Goal: Task Accomplishment & Management: Use online tool/utility

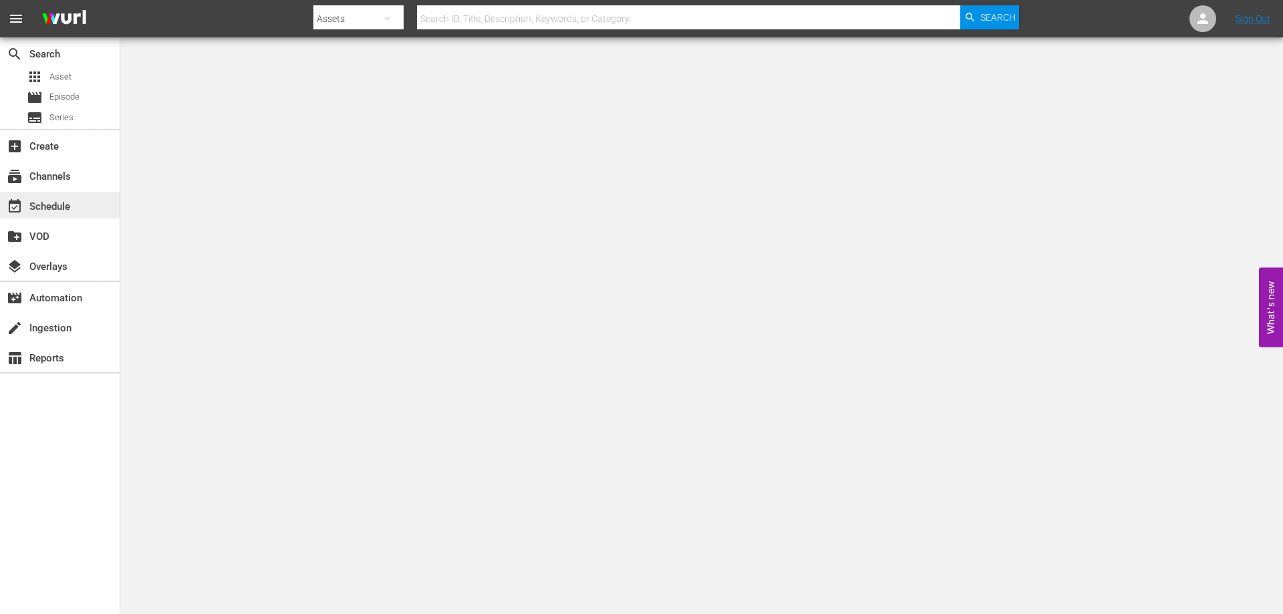
click at [86, 212] on div "event_available Schedule" at bounding box center [60, 205] width 120 height 27
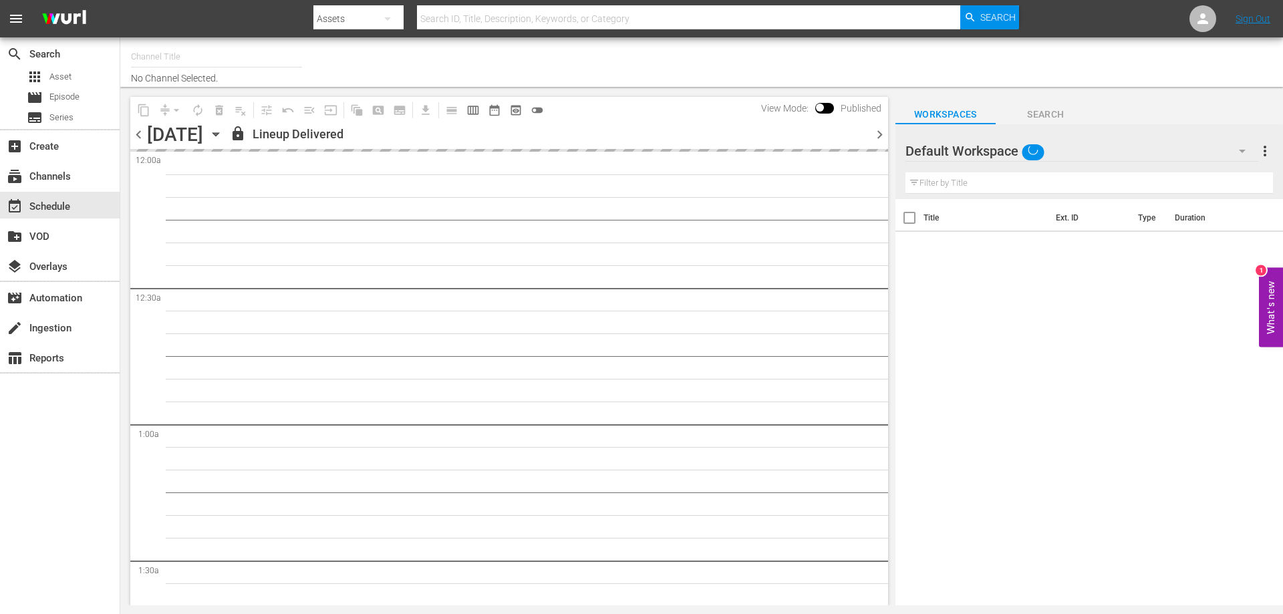
type input "[PERSON_NAME] Film (PKA [PERSON_NAME] & co. > I film di [PERSON_NAME]) (619)"
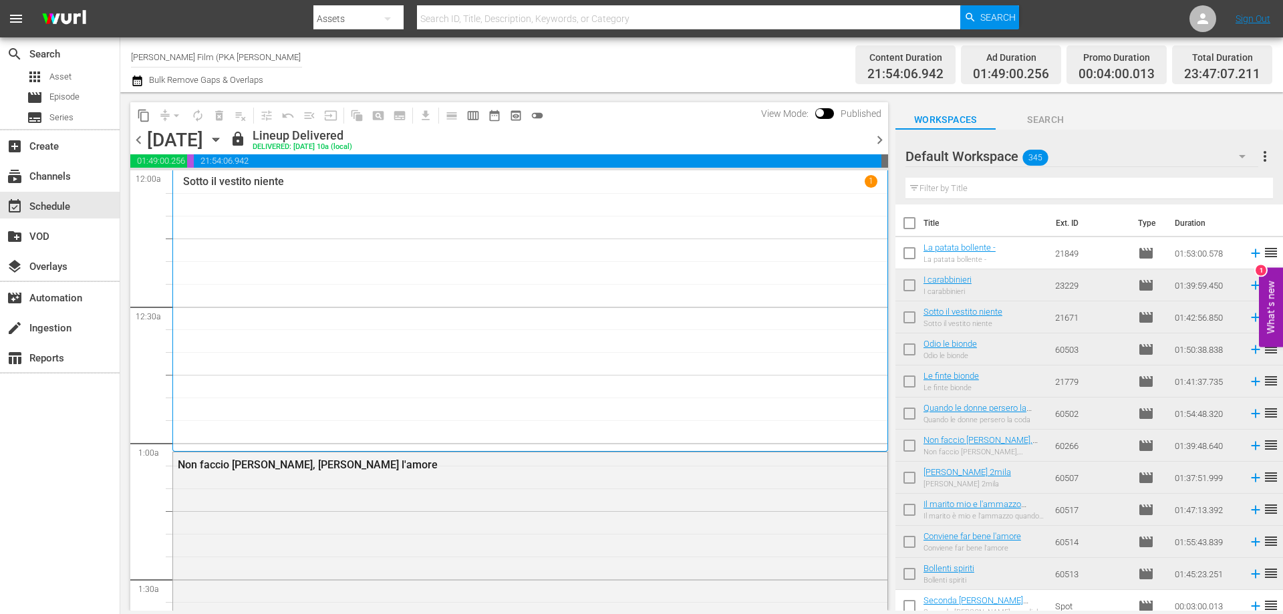
click at [227, 137] on div "[DATE] [DATE]" at bounding box center [187, 140] width 80 height 22
click at [223, 139] on icon "button" at bounding box center [216, 139] width 15 height 15
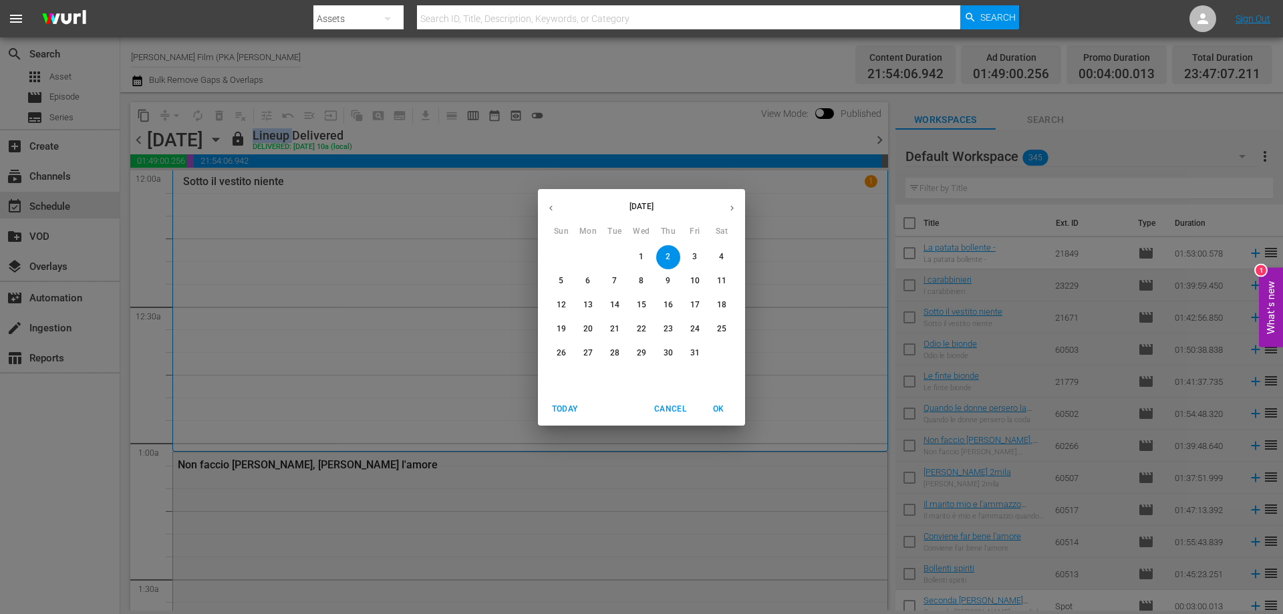
click at [569, 301] on span "12" at bounding box center [561, 304] width 24 height 11
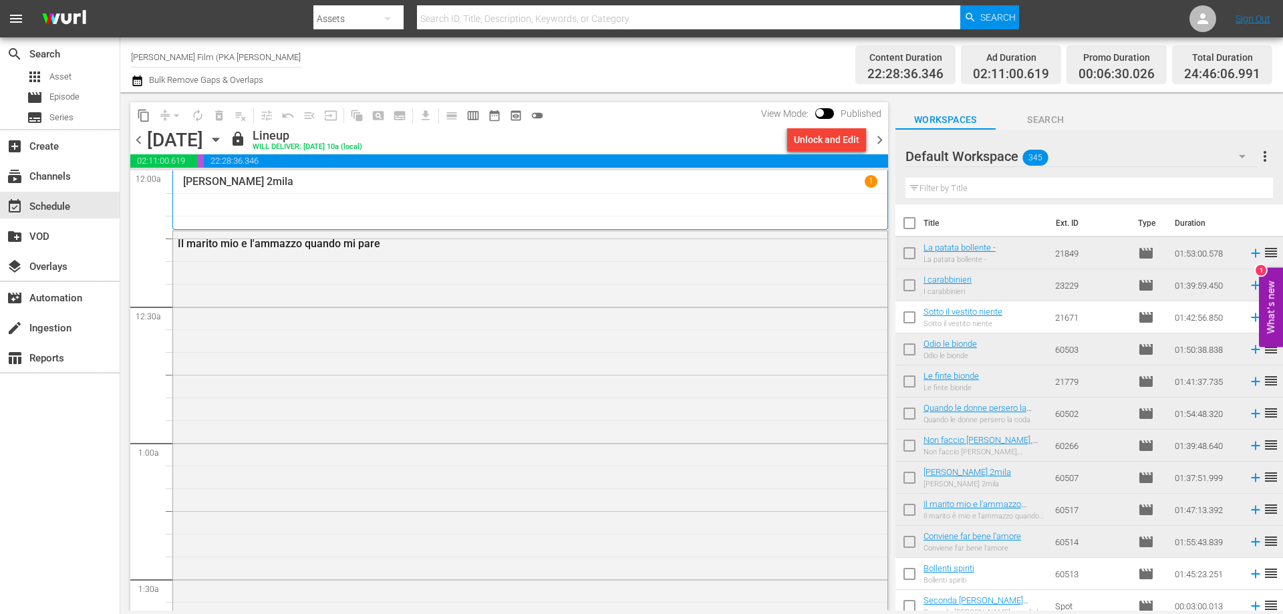
click at [223, 137] on icon "button" at bounding box center [216, 139] width 15 height 15
click at [219, 141] on icon "button" at bounding box center [216, 139] width 6 height 3
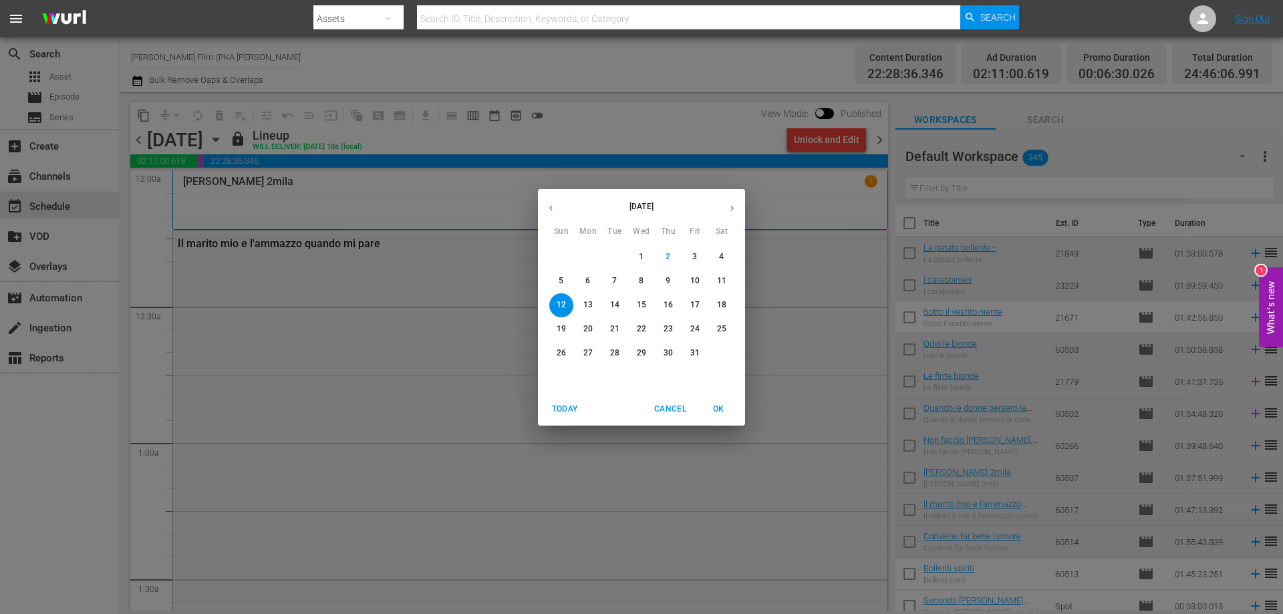
click at [672, 301] on span "16" at bounding box center [668, 304] width 24 height 11
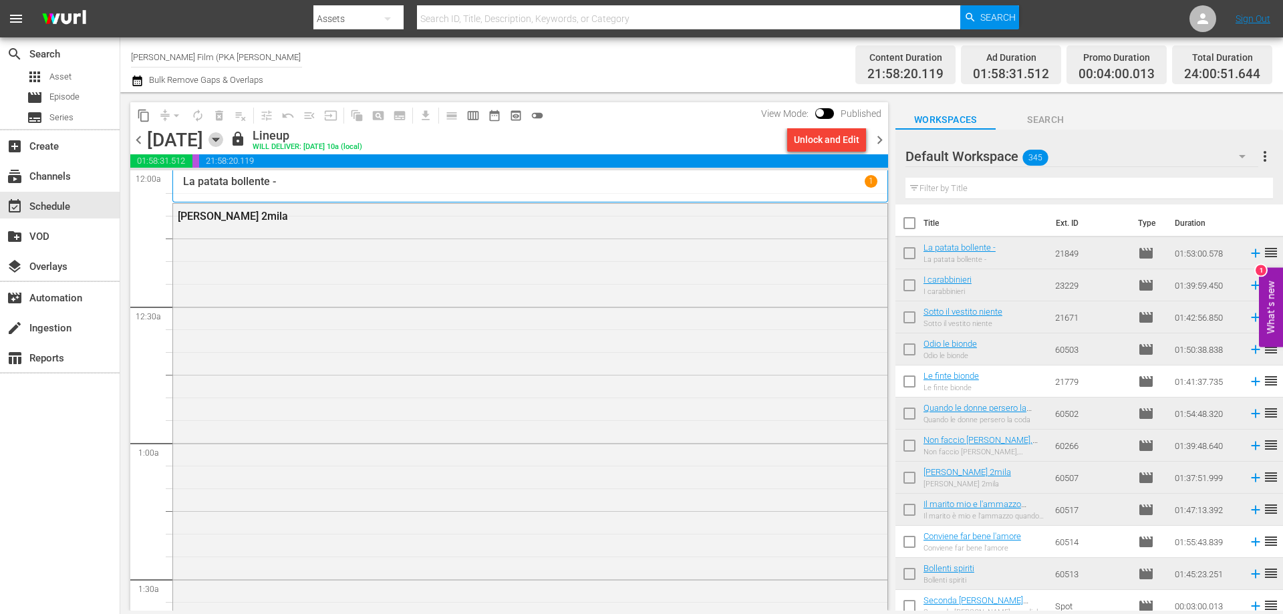
click at [223, 138] on icon "button" at bounding box center [216, 139] width 15 height 15
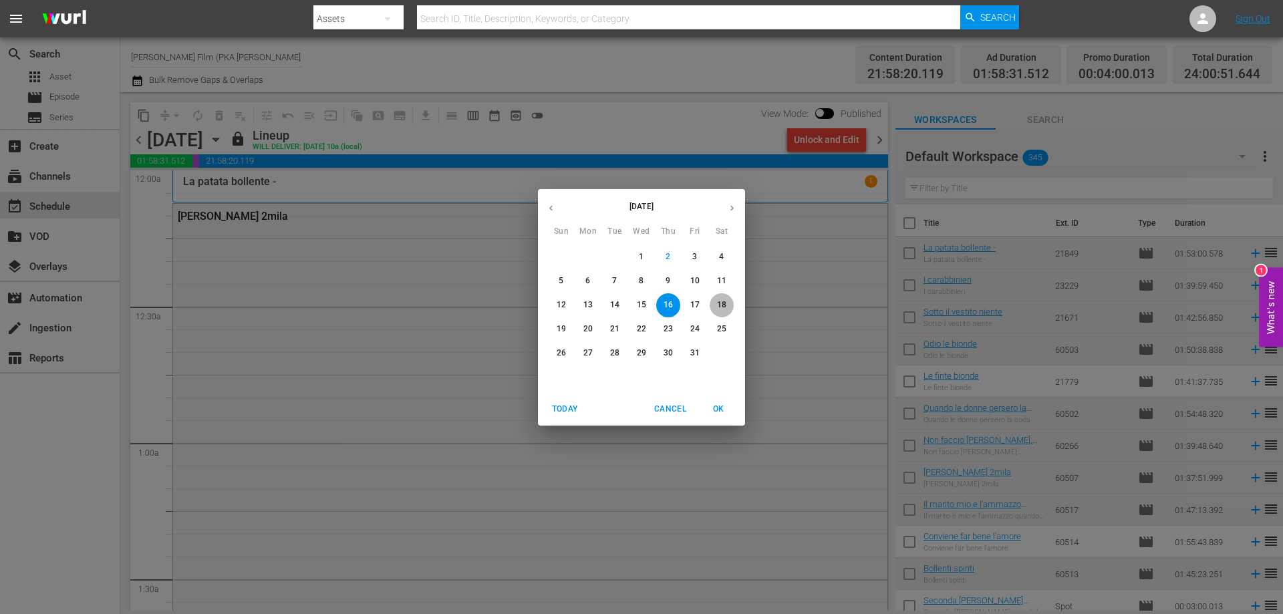
click at [719, 299] on p "18" at bounding box center [721, 304] width 9 height 11
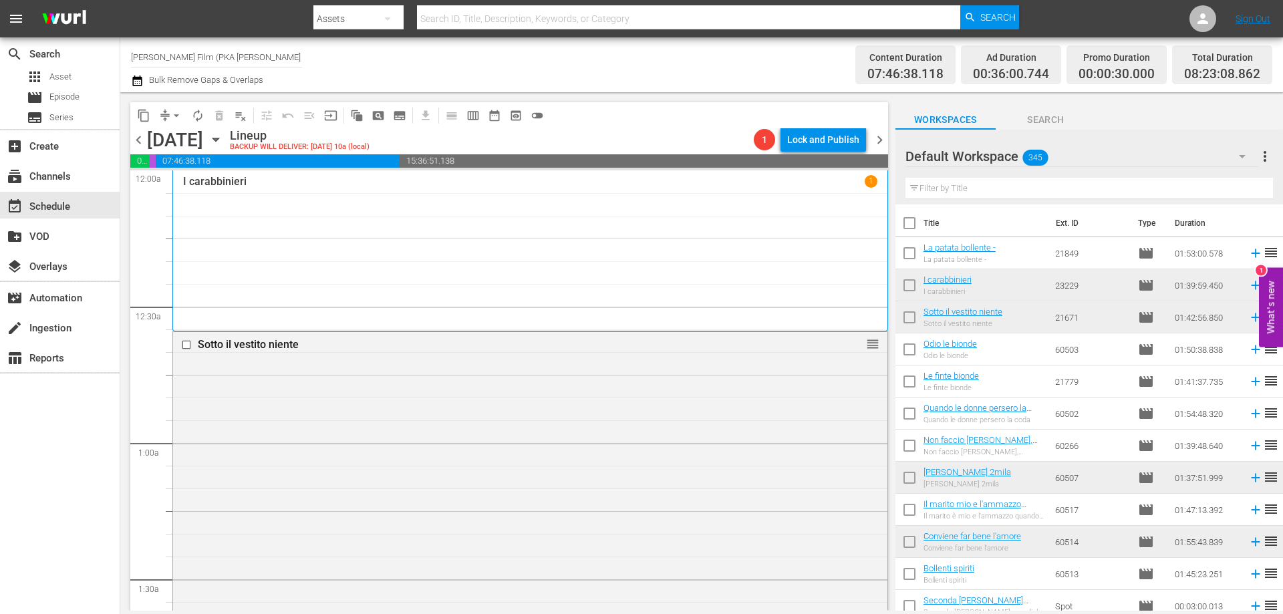
click at [219, 140] on icon "button" at bounding box center [216, 139] width 6 height 3
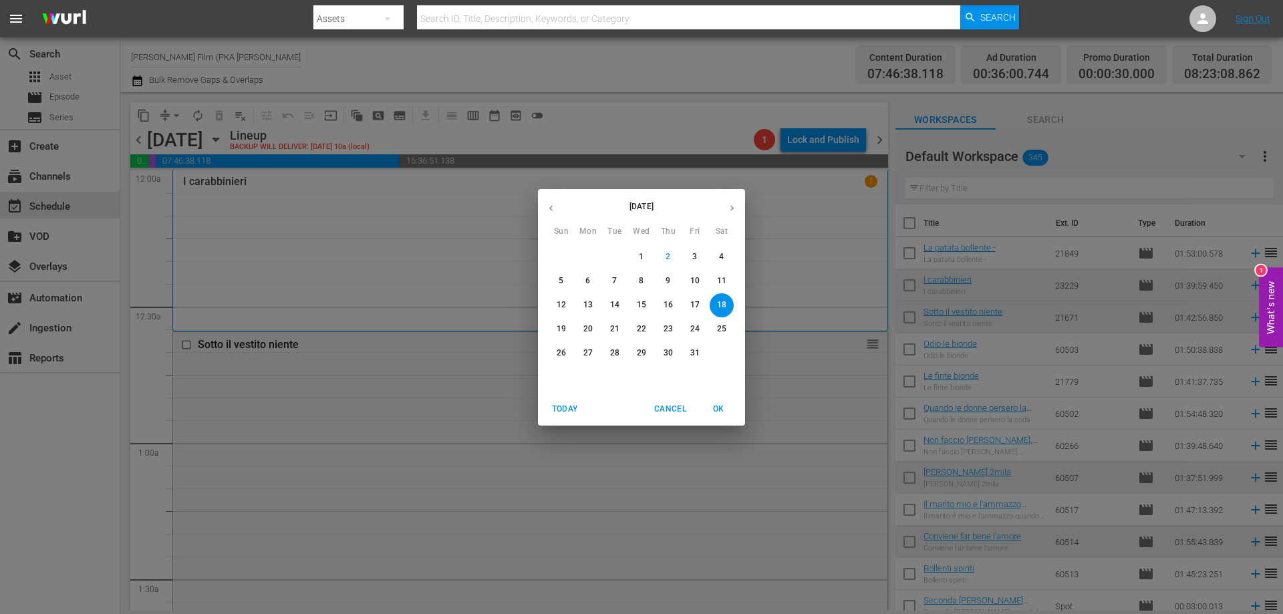
click at [557, 330] on p "19" at bounding box center [561, 328] width 9 height 11
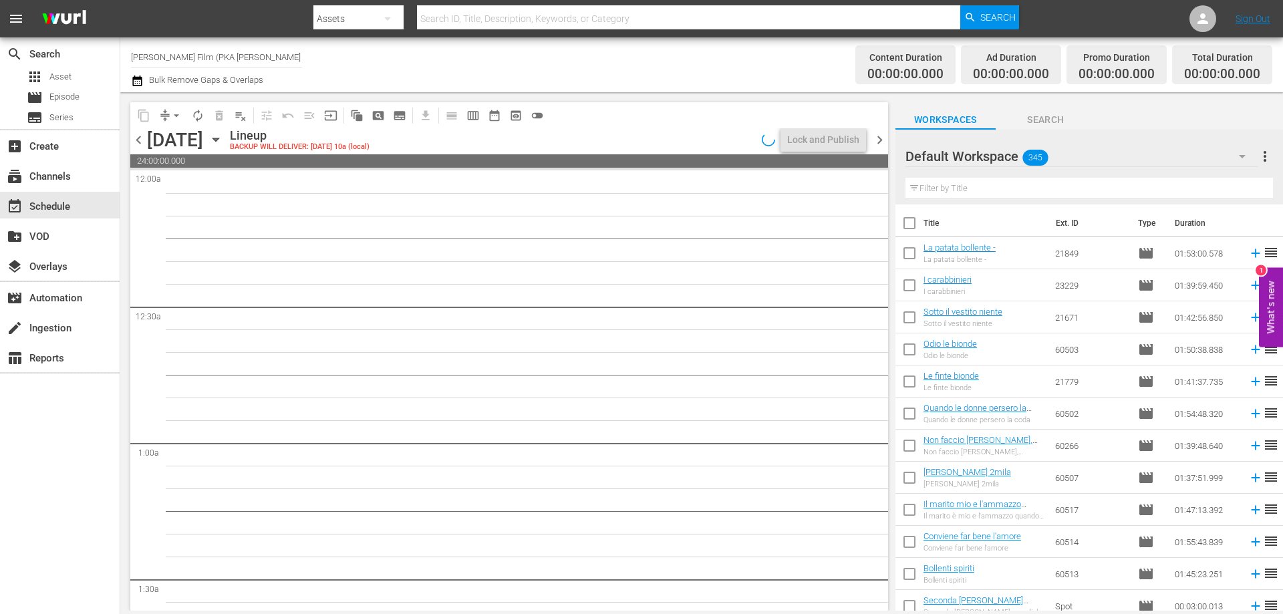
click at [223, 136] on icon "button" at bounding box center [216, 139] width 15 height 15
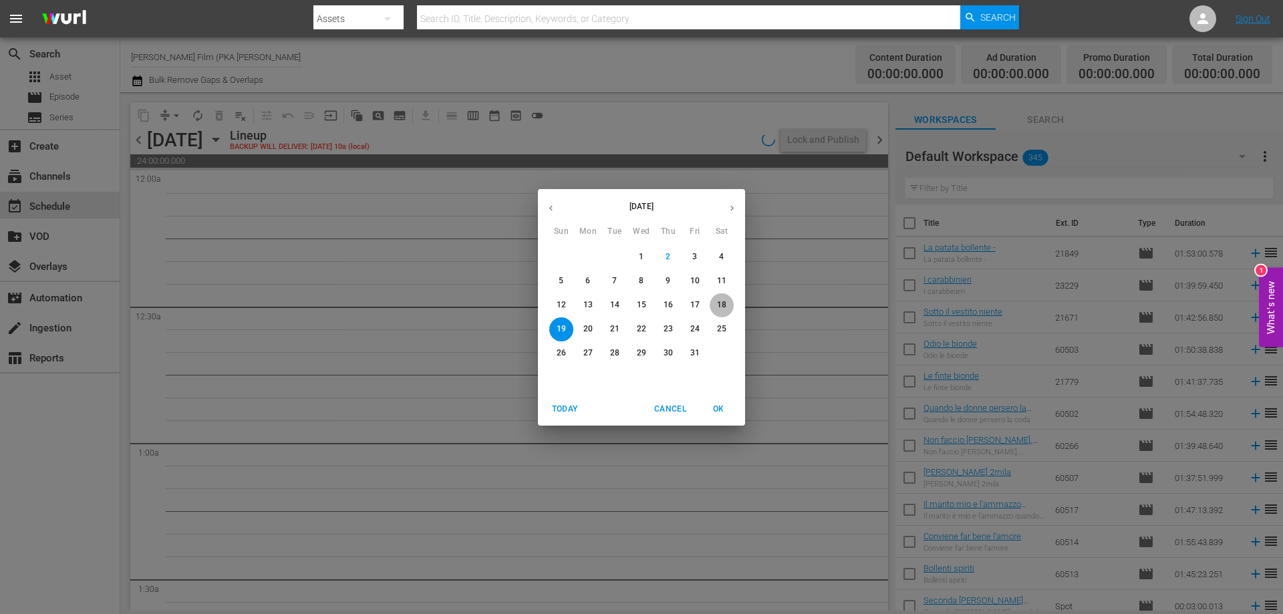
click at [717, 303] on span "18" at bounding box center [722, 304] width 24 height 11
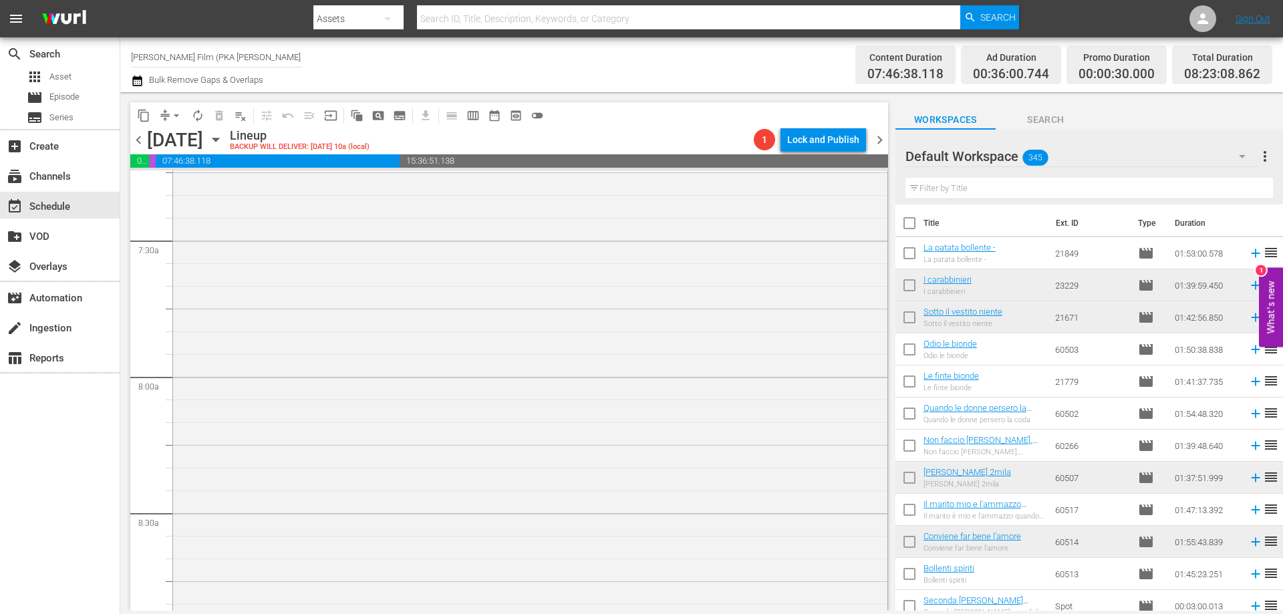
scroll to position [2217, 0]
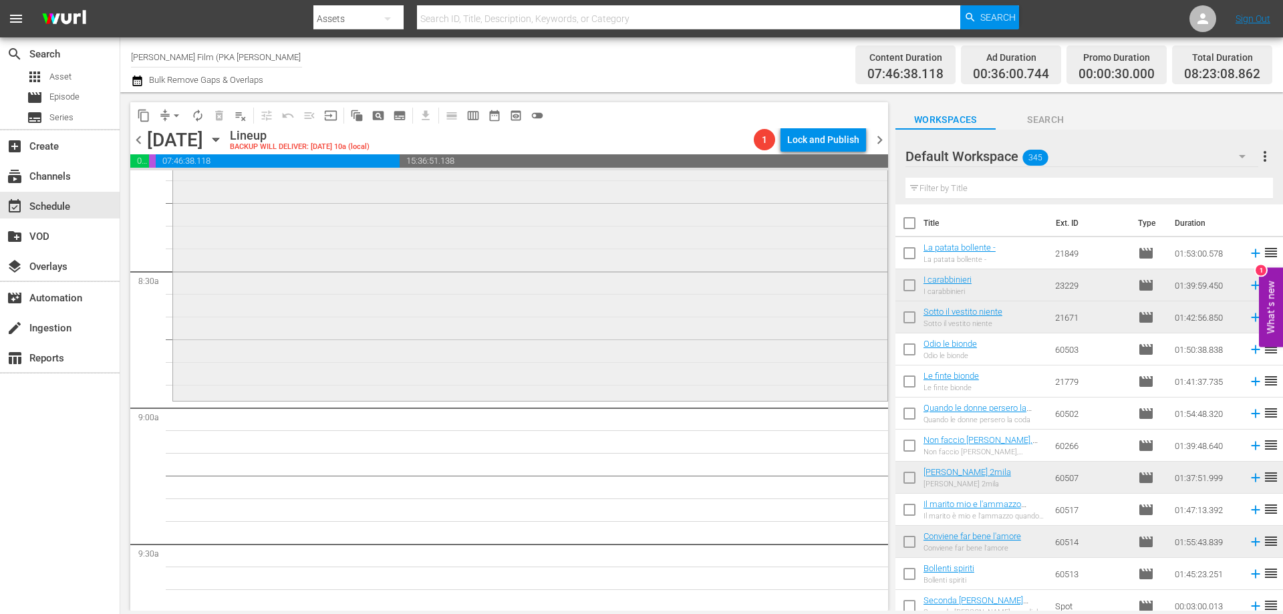
click at [442, 271] on div "Conviene far bene l'amore reorder" at bounding box center [530, 137] width 714 height 522
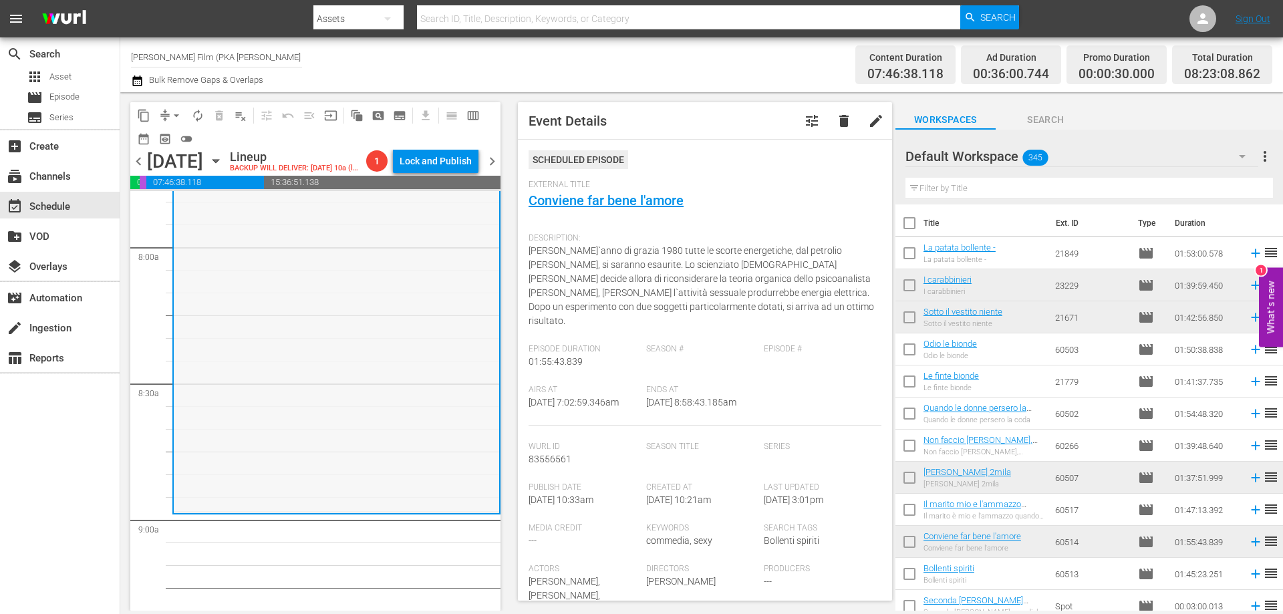
scroll to position [2192, 0]
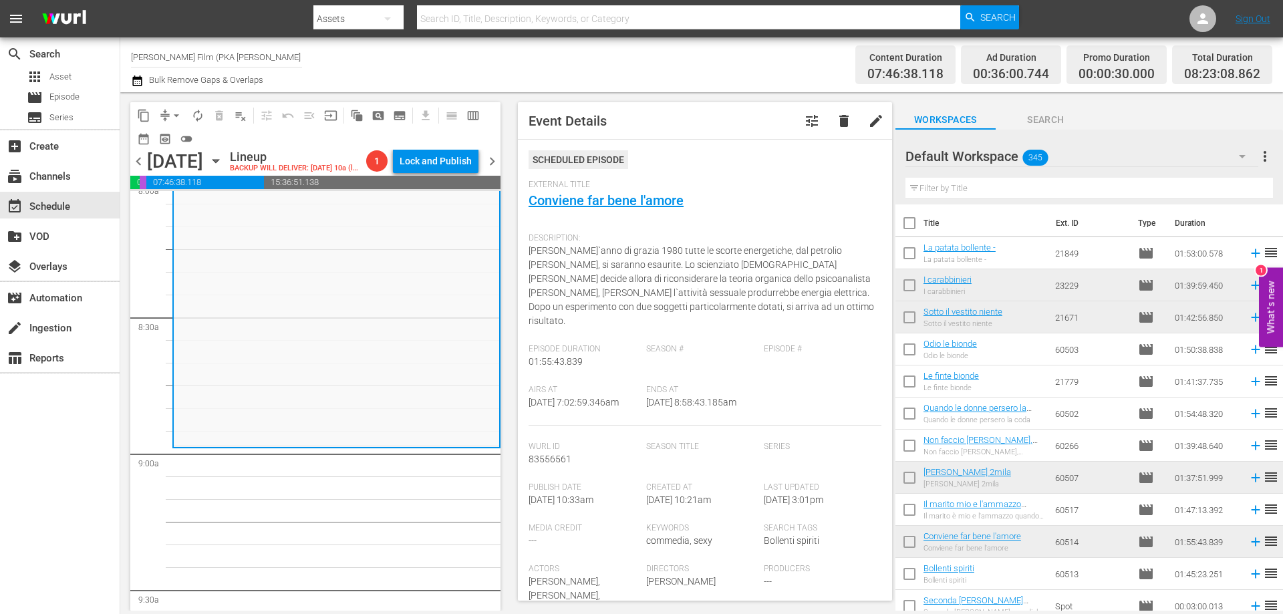
click at [960, 189] on input "text" at bounding box center [1090, 188] width 368 height 21
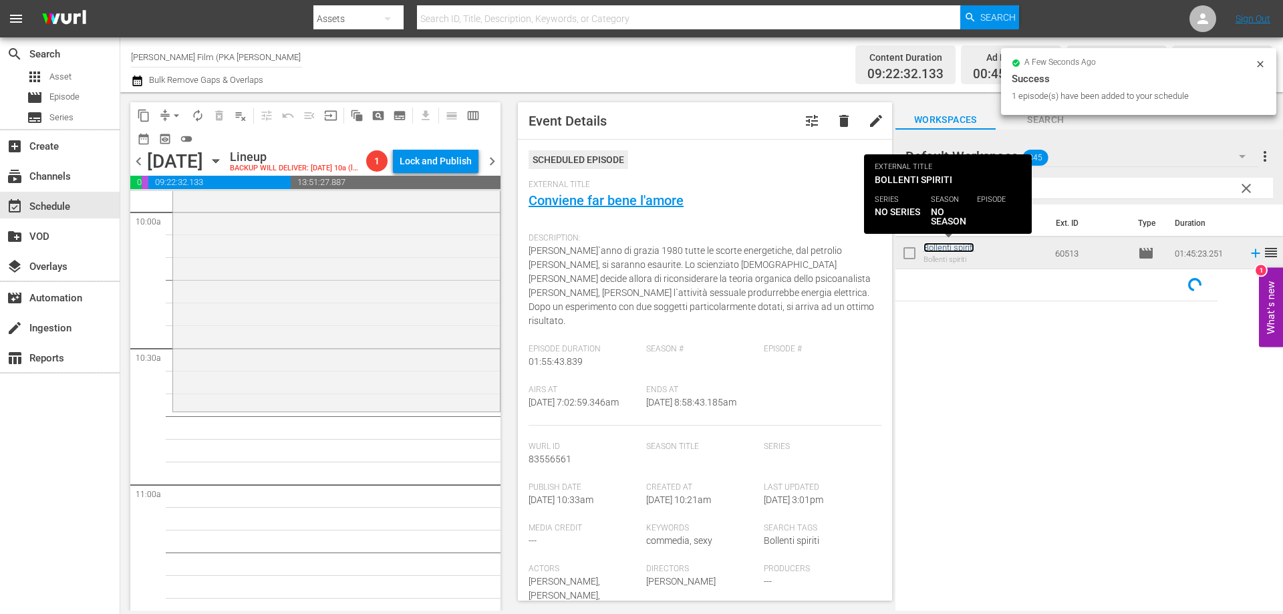
scroll to position [2726, 0]
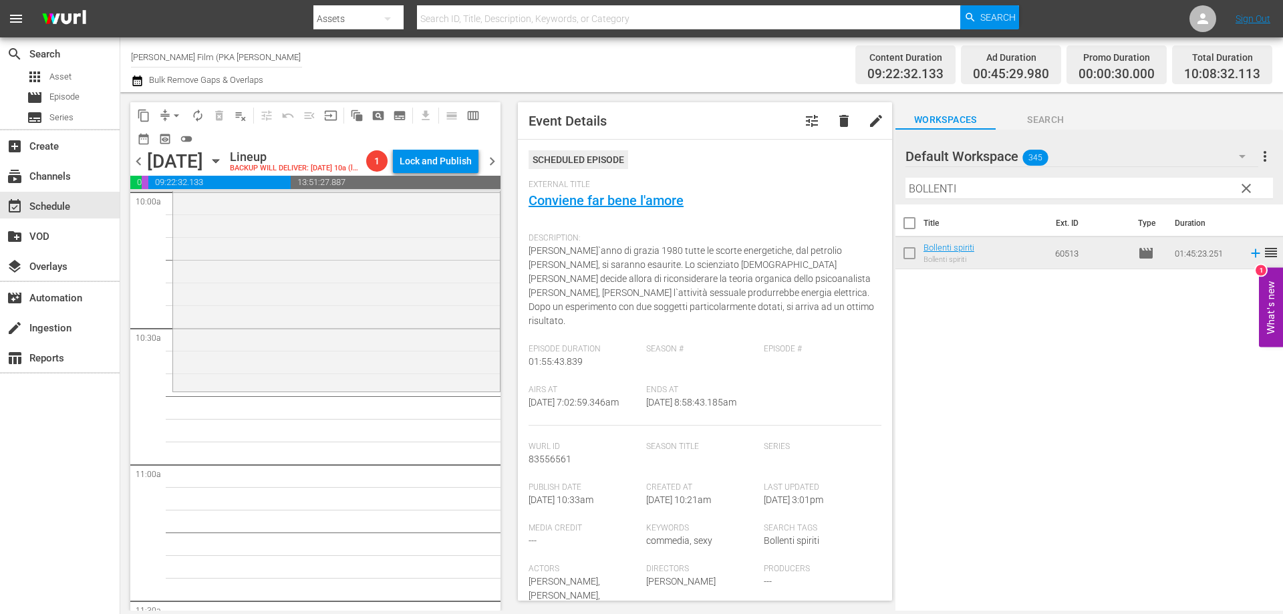
drag, startPoint x: 950, startPoint y: 245, endPoint x: 391, endPoint y: 381, distance: 575.7
click at [391, 381] on div "Bollenti spiriti reorder" at bounding box center [336, 151] width 327 height 475
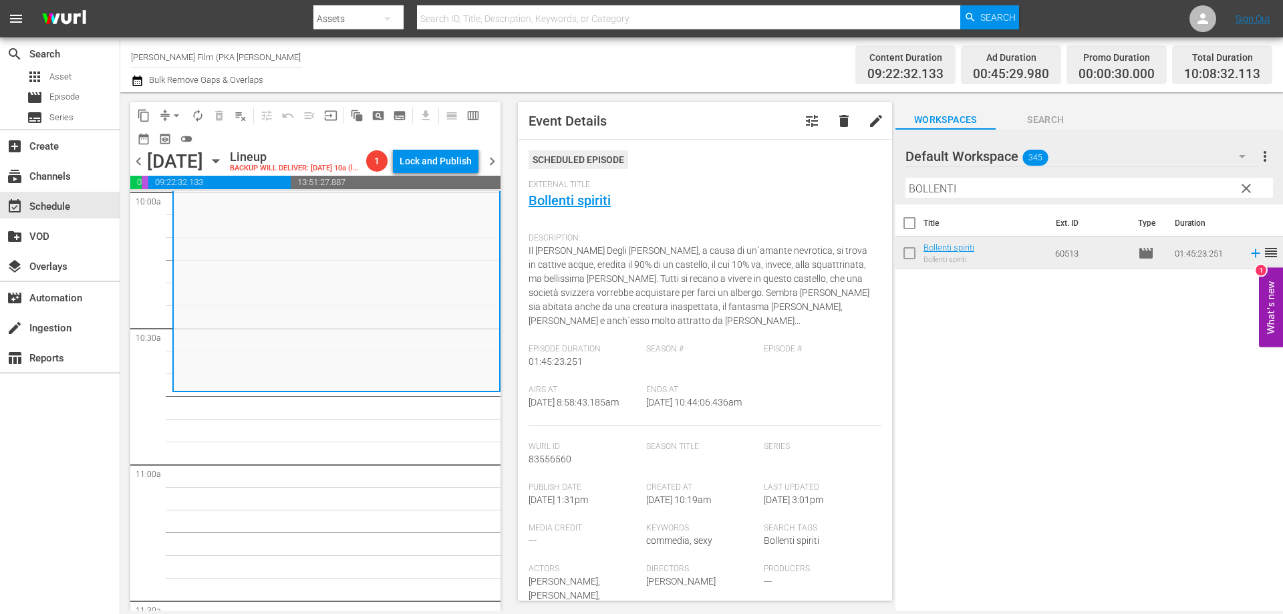
drag, startPoint x: 970, startPoint y: 190, endPoint x: 735, endPoint y: 168, distance: 236.4
click at [738, 170] on div "content_copy compress arrow_drop_down autorenew_outlined delete_forever_outline…" at bounding box center [701, 351] width 1163 height 519
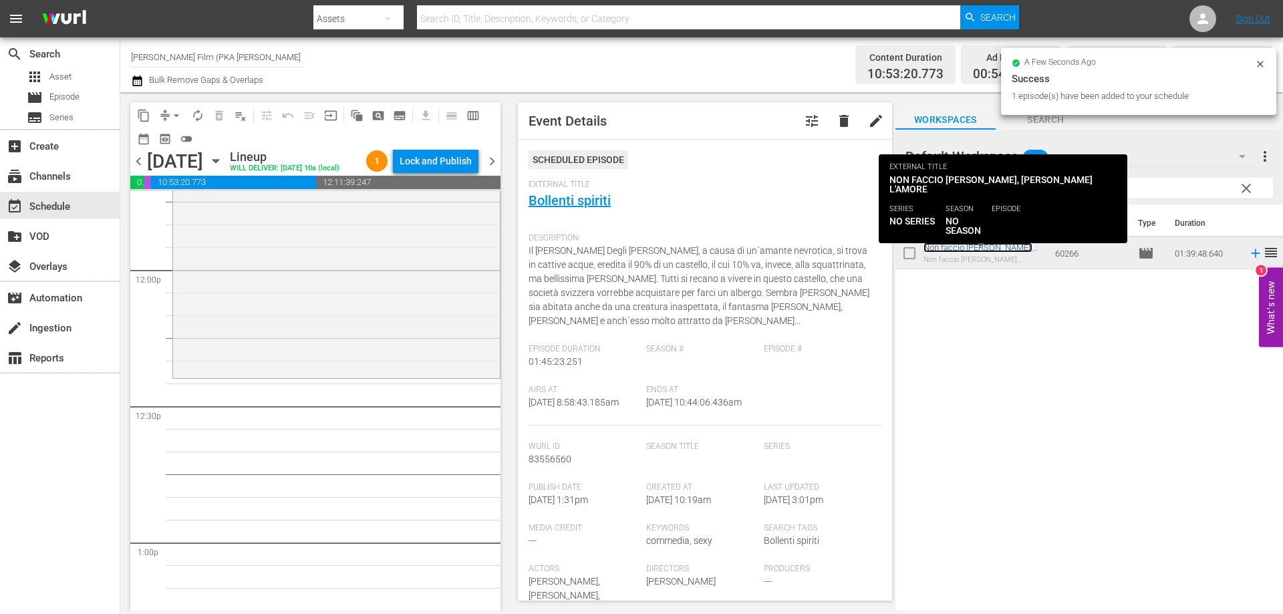
scroll to position [3194, 0]
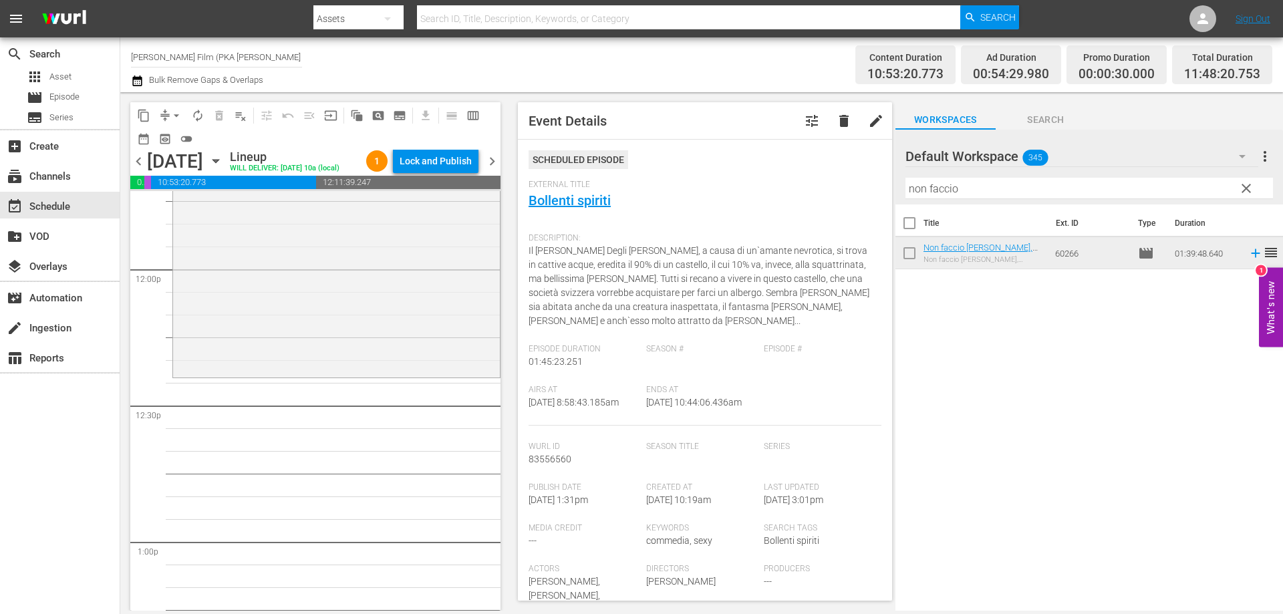
click at [411, 375] on div "Non faccio [PERSON_NAME], [PERSON_NAME] l'amore reorder" at bounding box center [336, 150] width 327 height 450
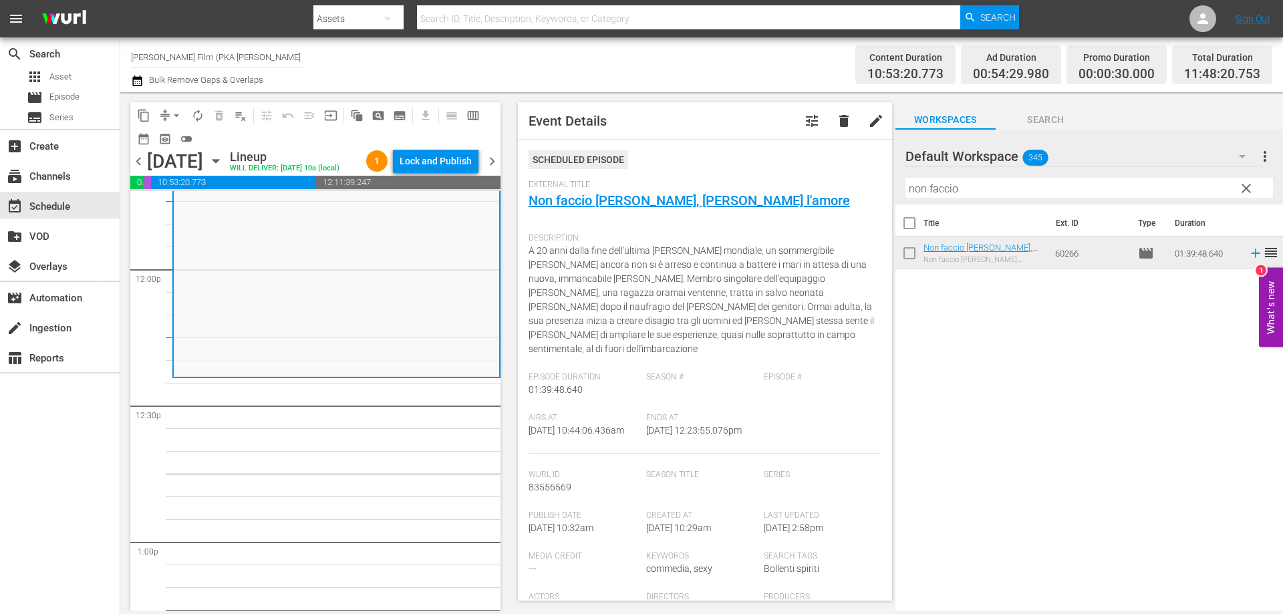
drag, startPoint x: 962, startPoint y: 188, endPoint x: 767, endPoint y: 150, distance: 198.7
click at [768, 152] on div "content_copy compress arrow_drop_down autorenew_outlined delete_forever_outline…" at bounding box center [701, 351] width 1163 height 519
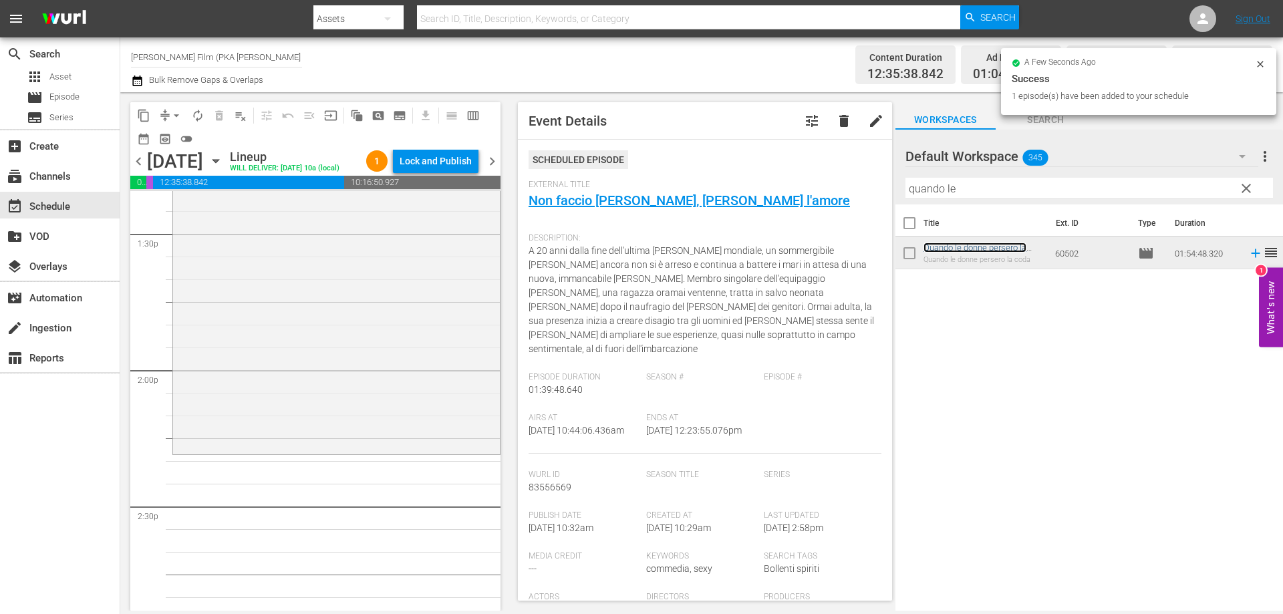
scroll to position [3662, 0]
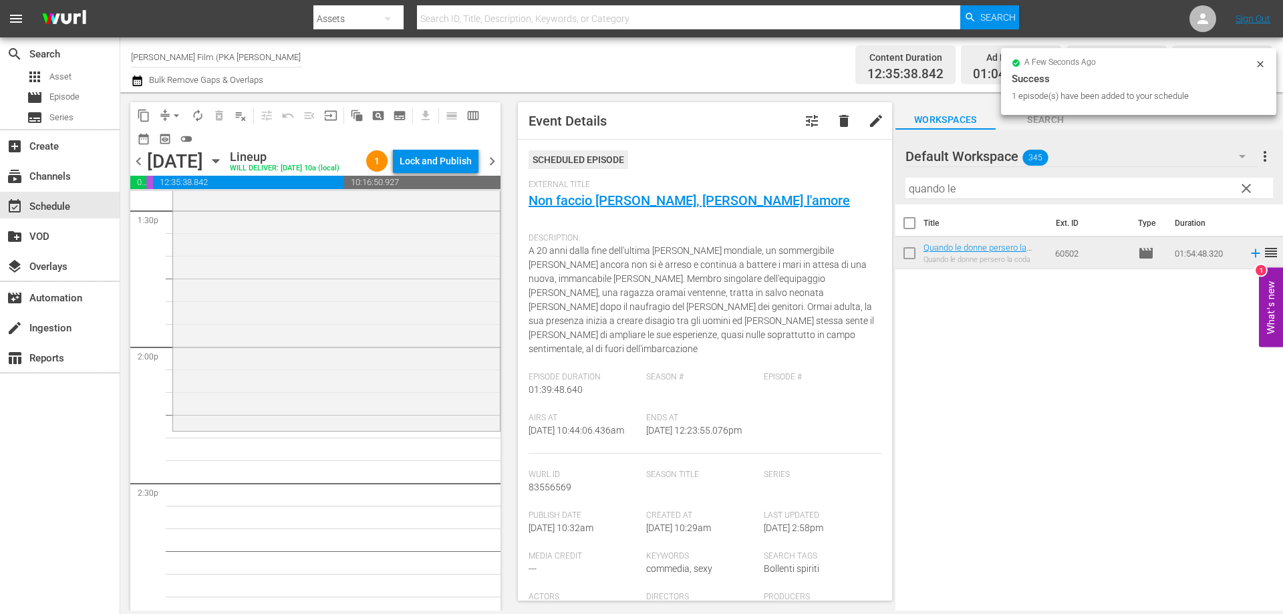
click at [344, 389] on div "Quando le donne persero la coda reorder" at bounding box center [336, 170] width 327 height 518
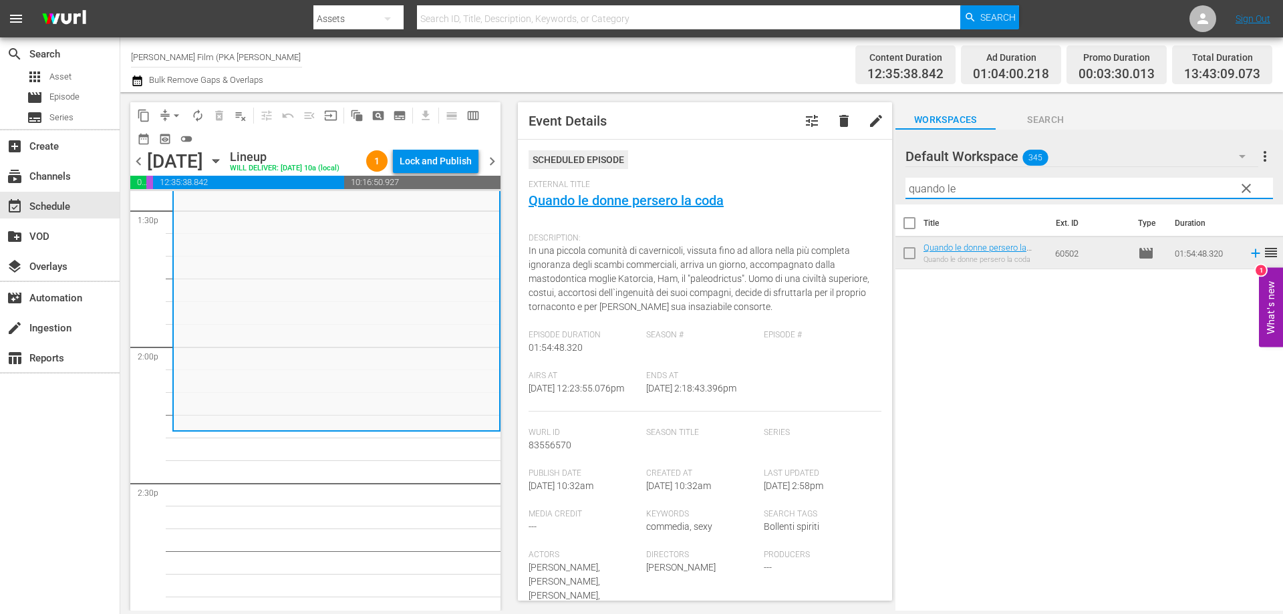
drag, startPoint x: 966, startPoint y: 185, endPoint x: 824, endPoint y: 175, distance: 142.7
click at [824, 175] on div "content_copy compress arrow_drop_down autorenew_outlined delete_forever_outline…" at bounding box center [701, 351] width 1163 height 519
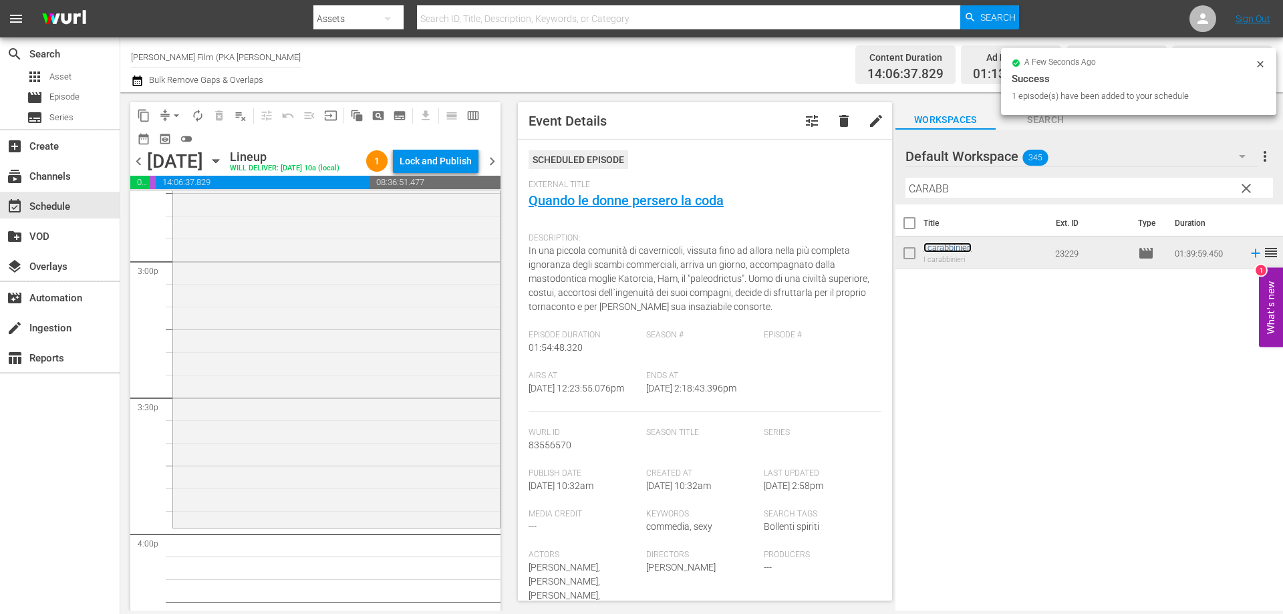
scroll to position [4063, 0]
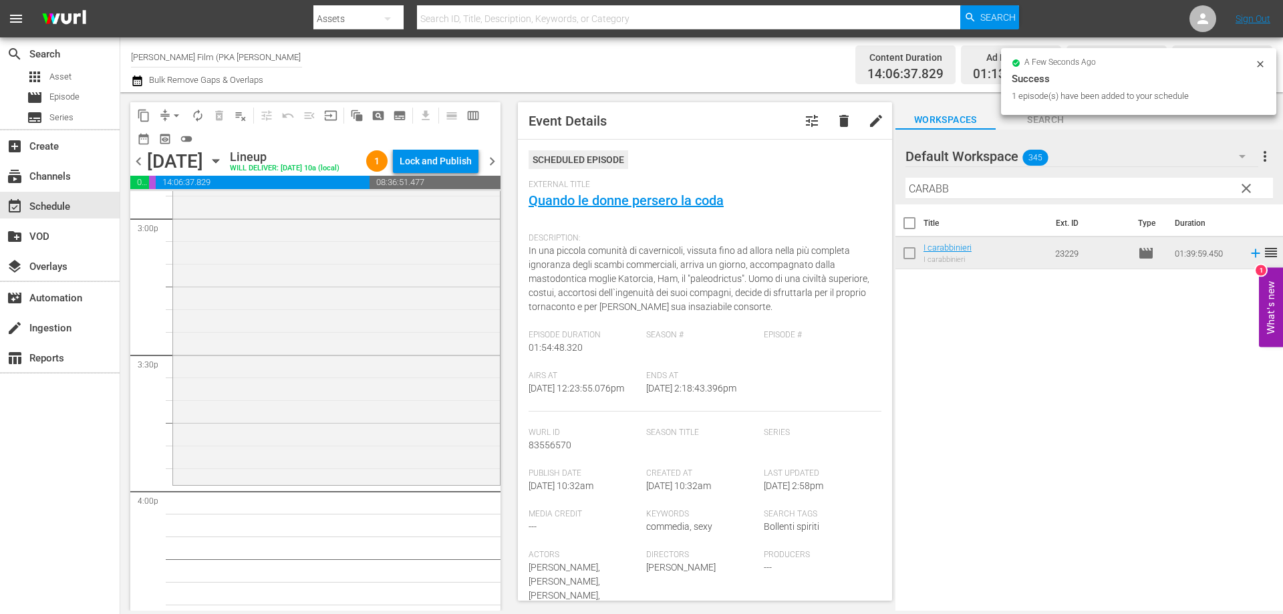
click at [387, 446] on div "I carabbinieri reorder" at bounding box center [336, 256] width 327 height 450
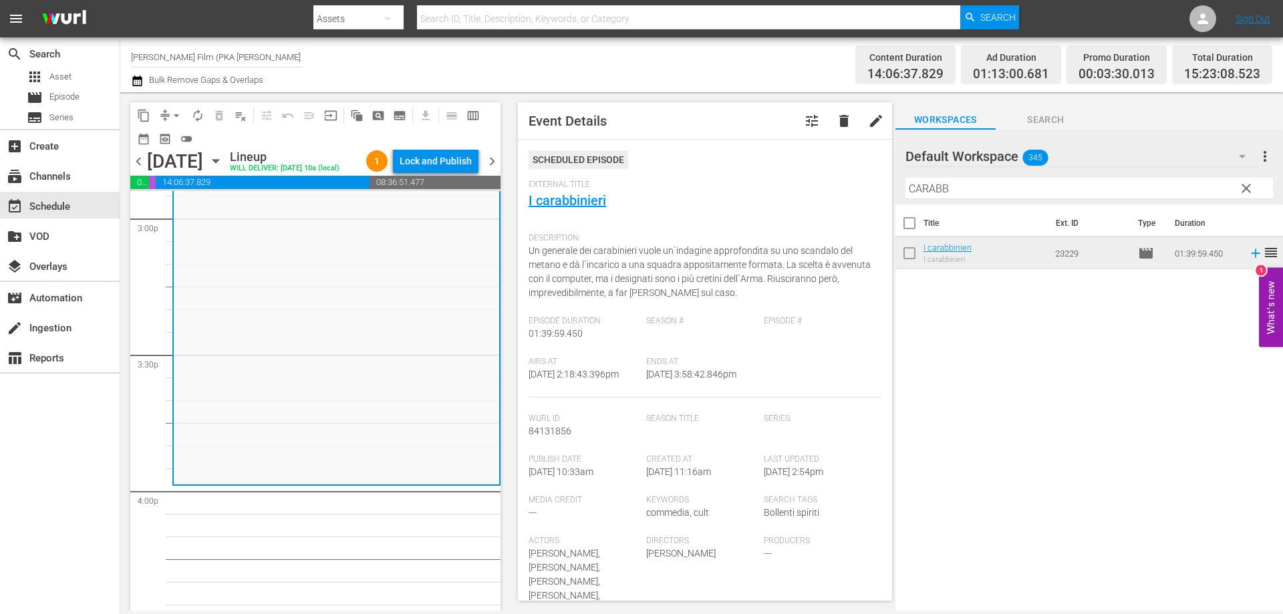
drag, startPoint x: 997, startPoint y: 195, endPoint x: 725, endPoint y: 144, distance: 276.7
click at [727, 149] on div "content_copy compress arrow_drop_down autorenew_outlined delete_forever_outline…" at bounding box center [701, 351] width 1163 height 519
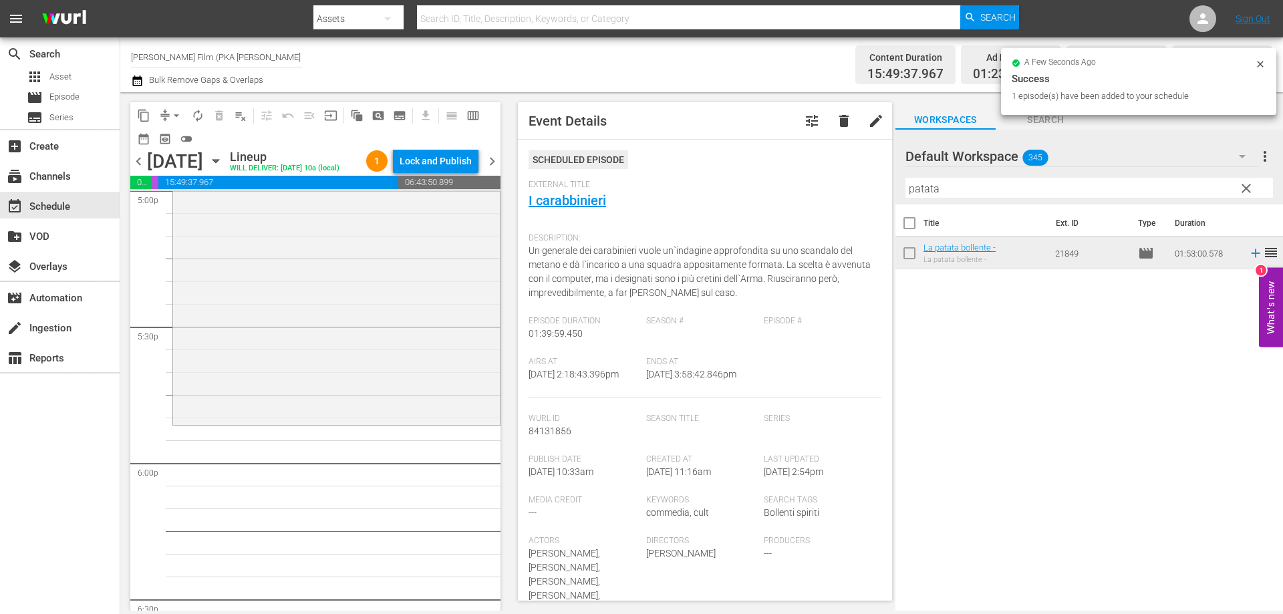
scroll to position [4665, 0]
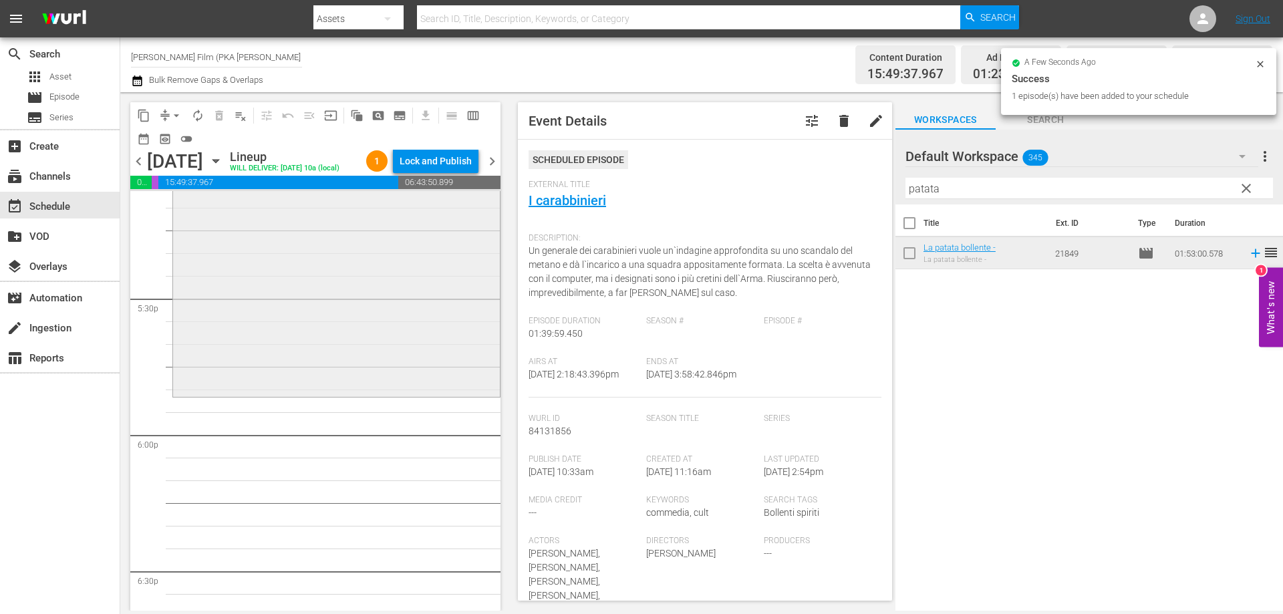
click at [436, 394] on div "La patata bollente - reorder" at bounding box center [336, 139] width 327 height 509
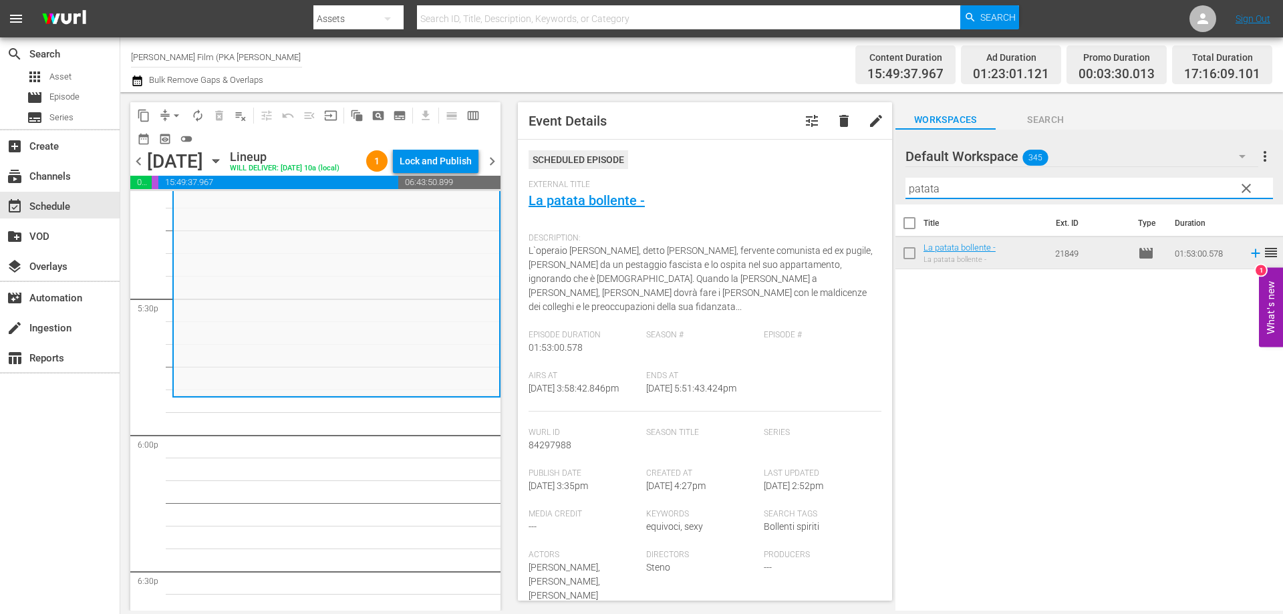
drag, startPoint x: 973, startPoint y: 189, endPoint x: 796, endPoint y: 160, distance: 179.4
click at [796, 160] on div "content_copy compress arrow_drop_down autorenew_outlined delete_forever_outline…" at bounding box center [701, 351] width 1163 height 519
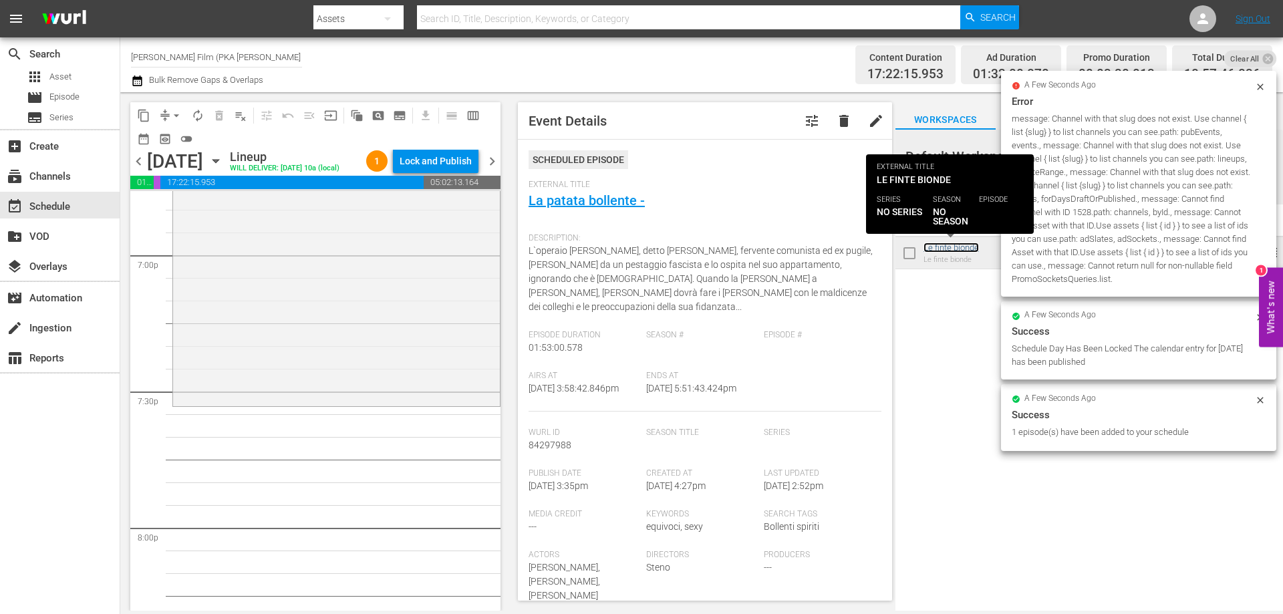
scroll to position [5132, 0]
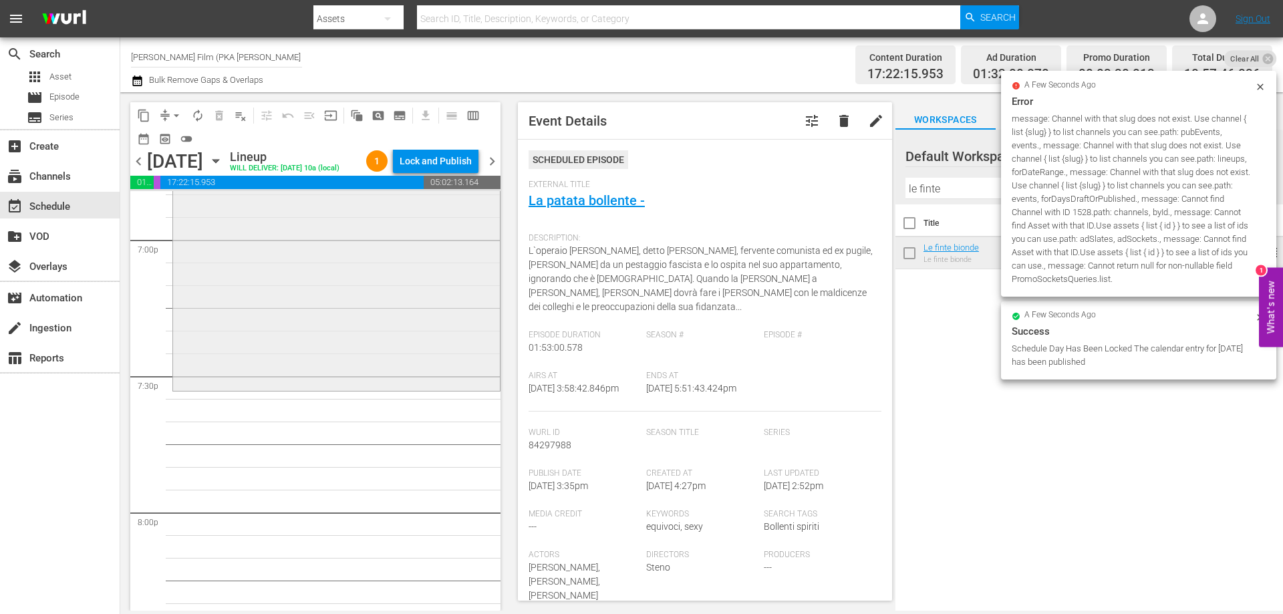
click at [436, 388] on div "Le finte bionde reorder" at bounding box center [336, 159] width 327 height 458
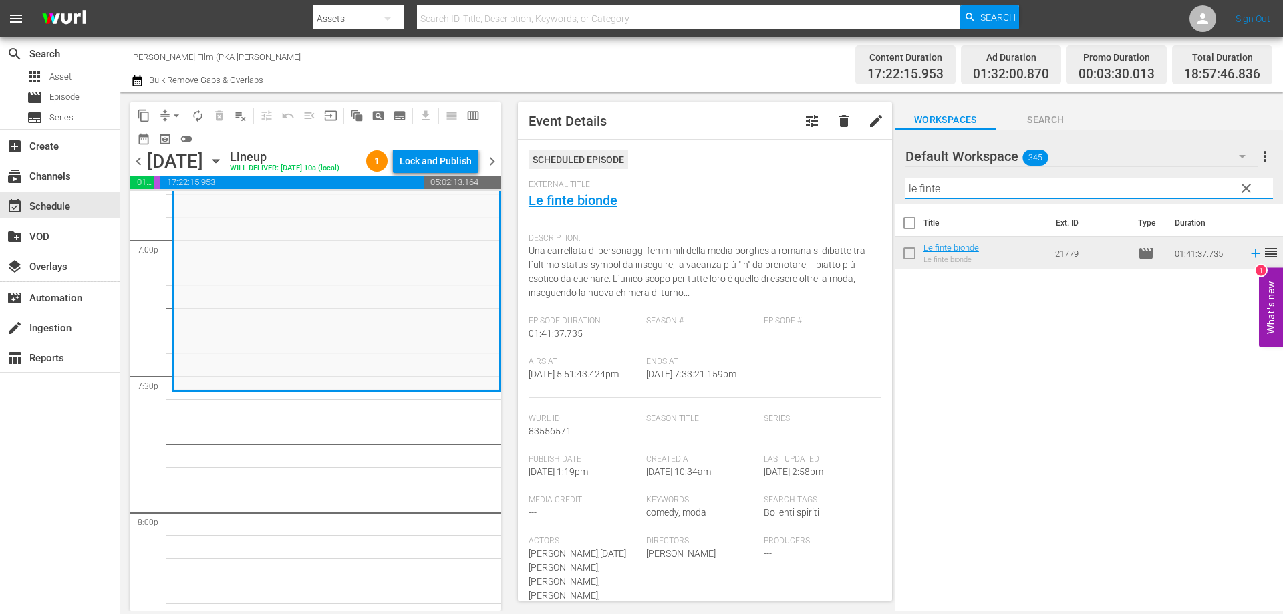
drag, startPoint x: 950, startPoint y: 185, endPoint x: 842, endPoint y: 182, distance: 107.6
click at [842, 182] on div "content_copy compress arrow_drop_down autorenew_outlined delete_forever_outline…" at bounding box center [701, 351] width 1163 height 519
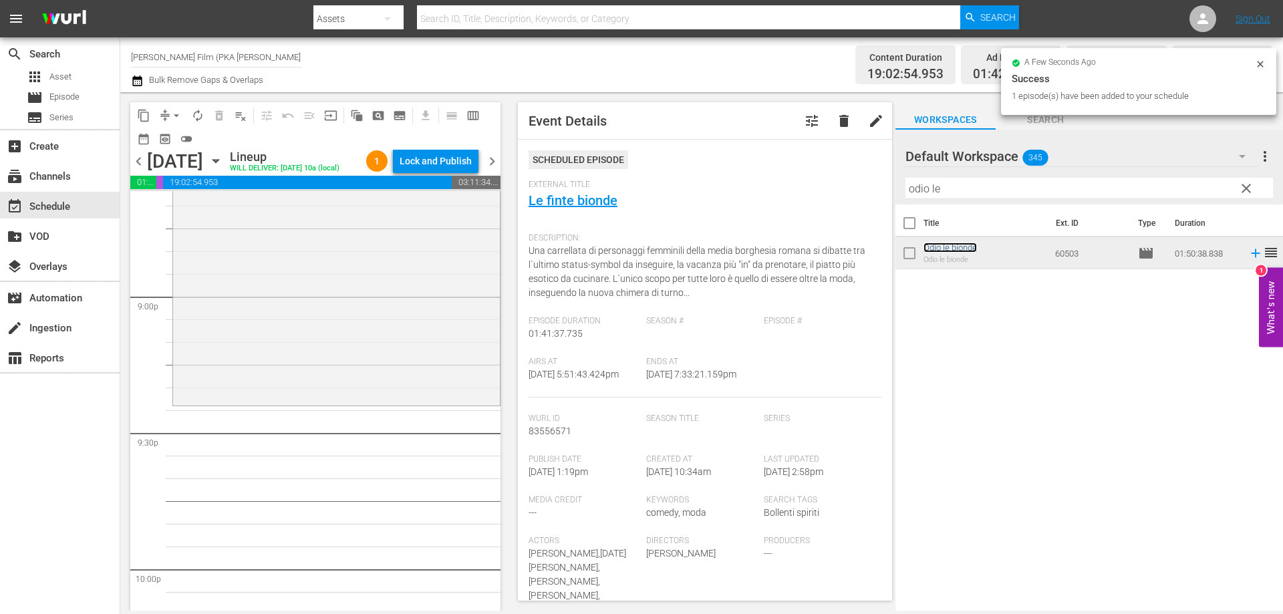
scroll to position [5667, 0]
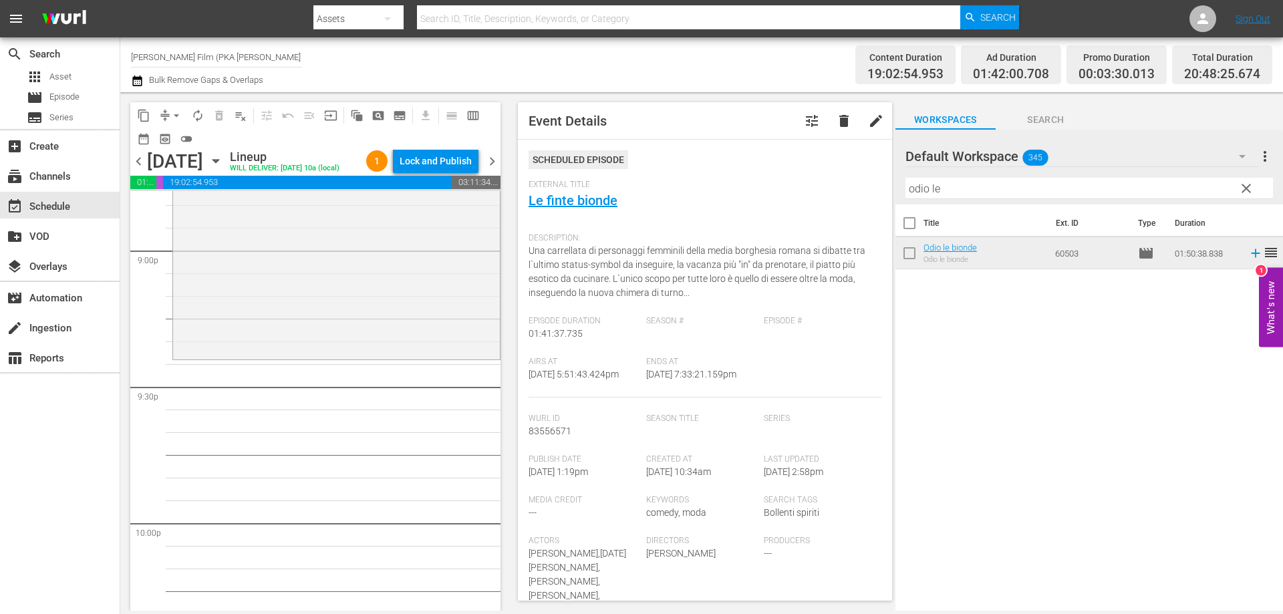
click at [382, 356] on div "Odio le bionde reorder" at bounding box center [336, 107] width 327 height 499
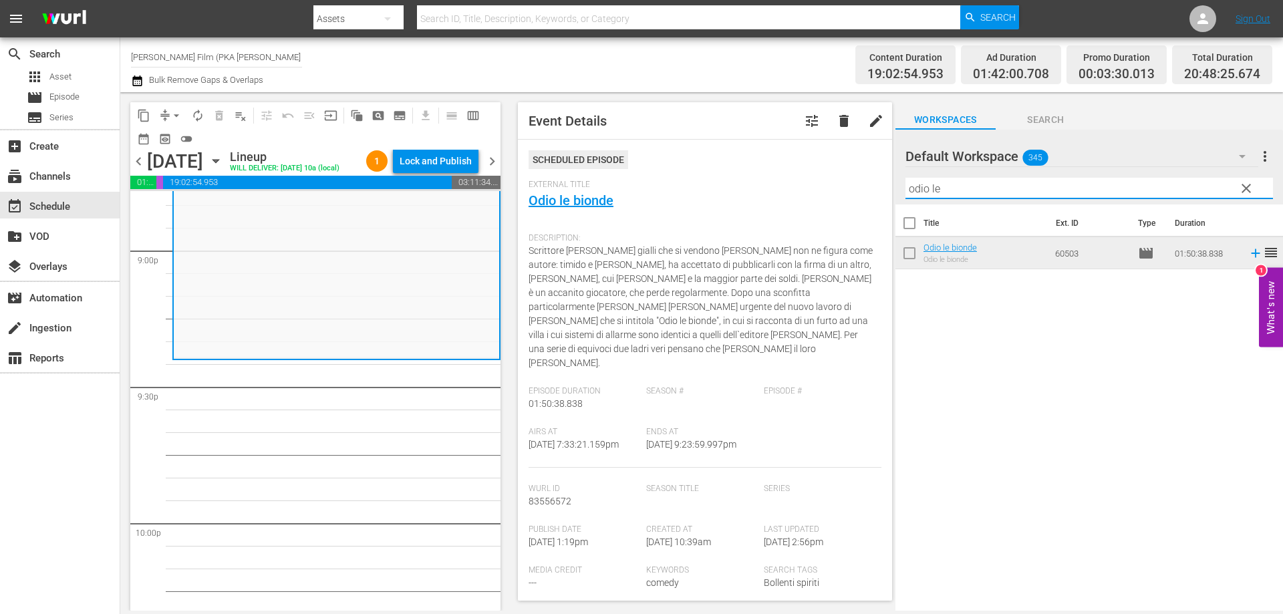
drag, startPoint x: 995, startPoint y: 186, endPoint x: 817, endPoint y: 177, distance: 178.0
click at [817, 177] on div "content_copy compress arrow_drop_down autorenew_outlined delete_forever_outline…" at bounding box center [701, 351] width 1163 height 519
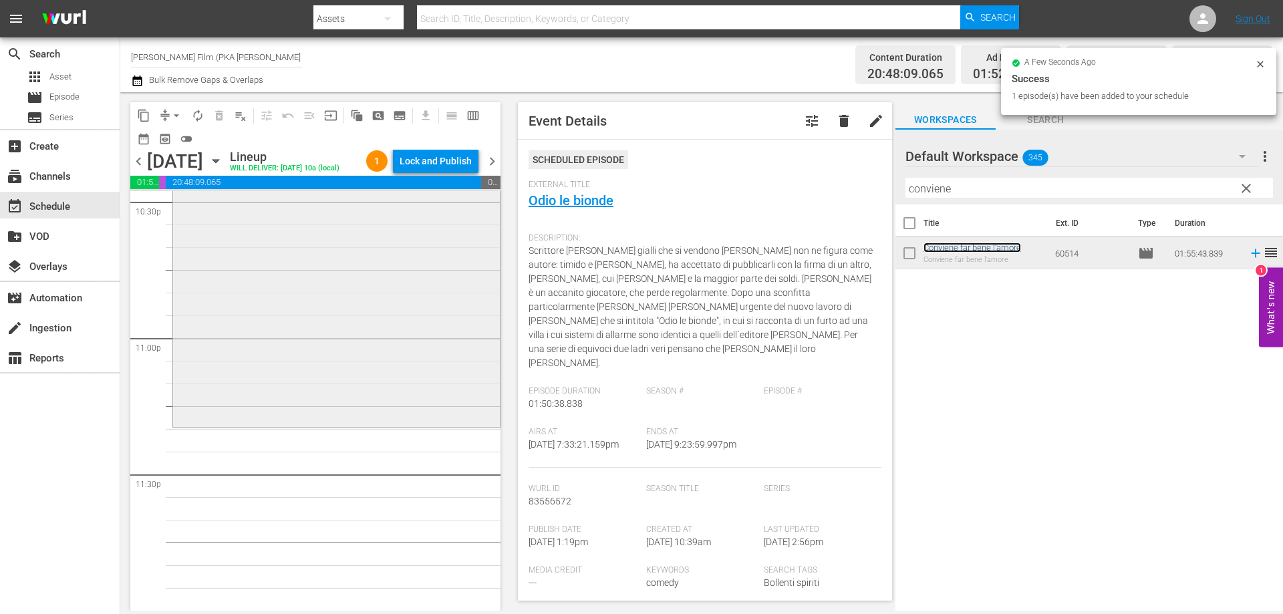
scroll to position [6135, 0]
click at [409, 385] on div "Conviene far bene l'amore reorder" at bounding box center [336, 164] width 327 height 522
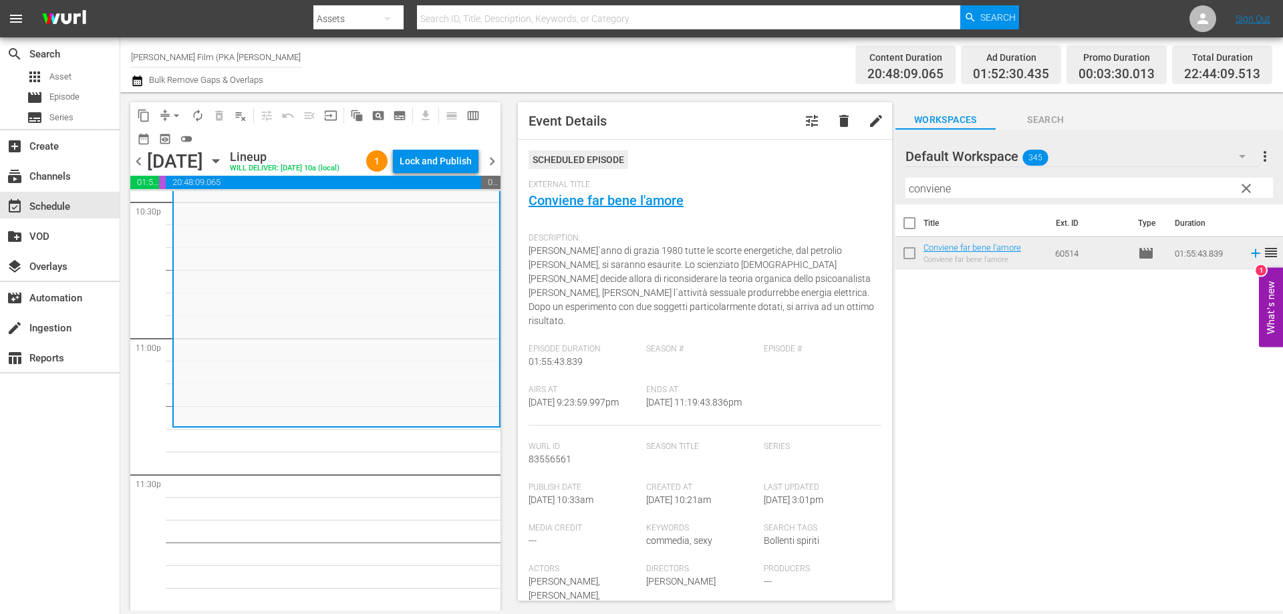
drag, startPoint x: 1013, startPoint y: 192, endPoint x: 833, endPoint y: 170, distance: 180.6
click at [833, 170] on div "content_copy compress arrow_drop_down autorenew_outlined delete_forever_outline…" at bounding box center [701, 351] width 1163 height 519
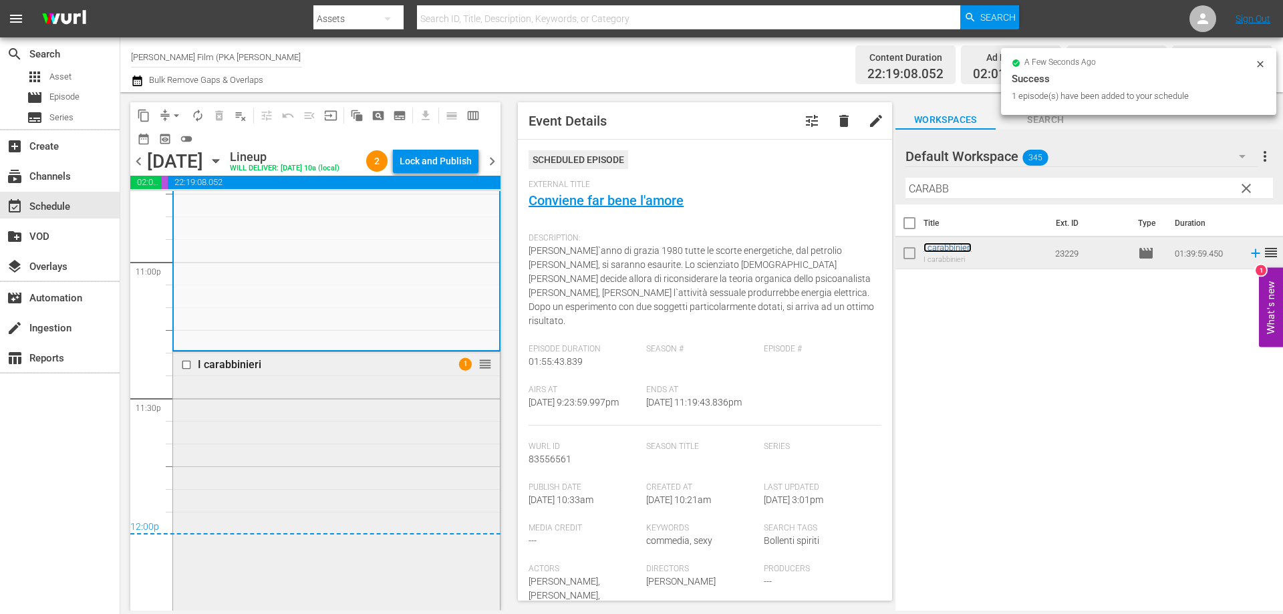
scroll to position [6419, 0]
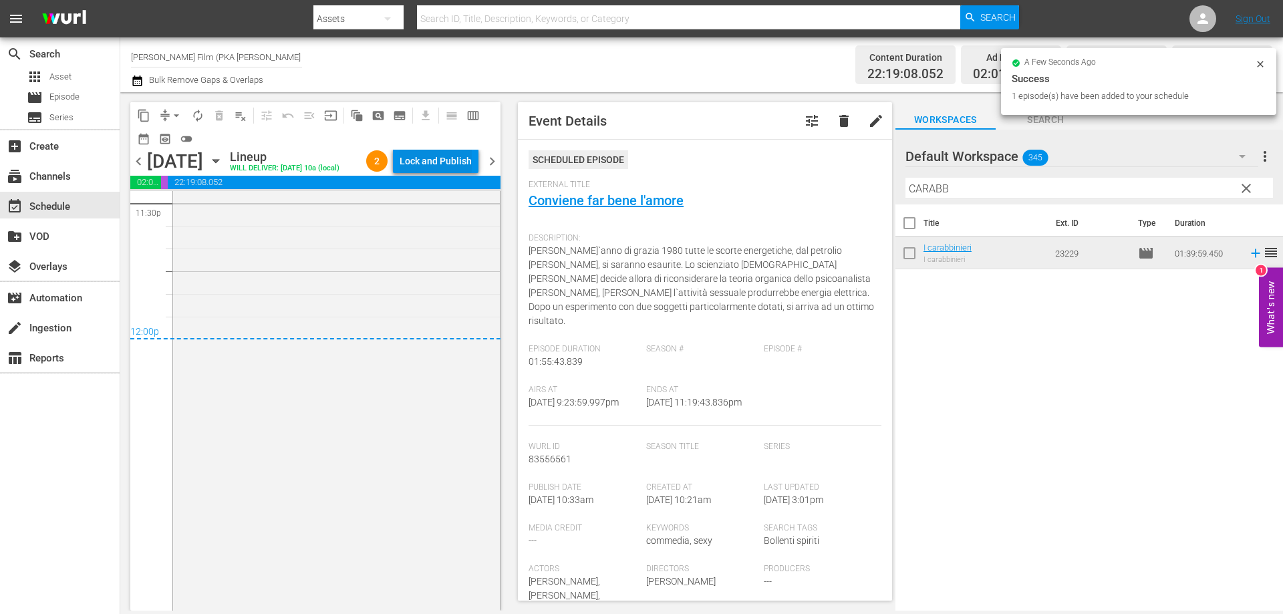
click at [431, 159] on div "Lock and Publish" at bounding box center [436, 161] width 72 height 24
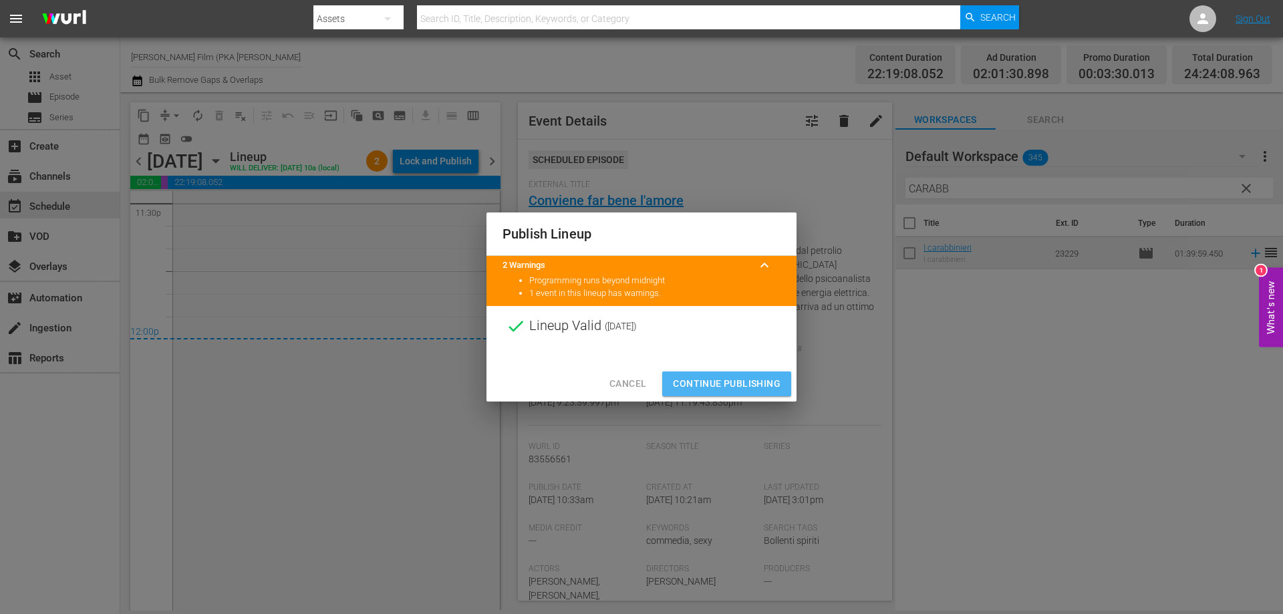
click at [715, 376] on span "Continue Publishing" at bounding box center [727, 384] width 108 height 17
drag, startPoint x: 715, startPoint y: 376, endPoint x: 469, endPoint y: 377, distance: 246.6
click at [715, 376] on div "Cancel Continue Publishing" at bounding box center [642, 383] width 310 height 35
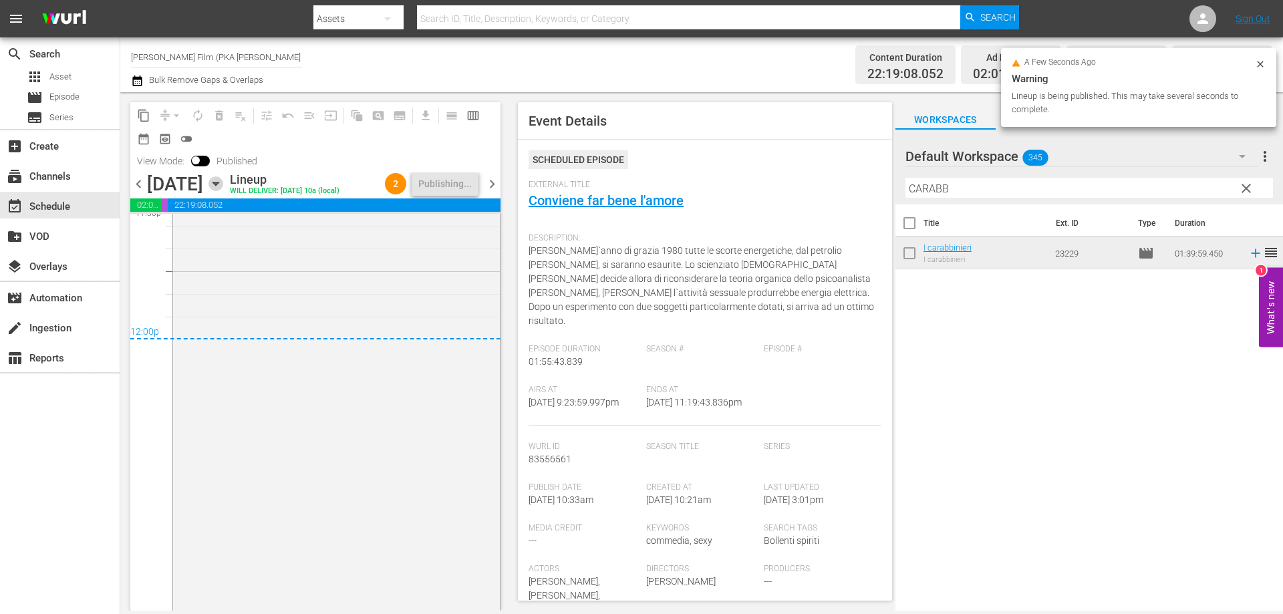
click at [223, 184] on icon "button" at bounding box center [216, 183] width 15 height 15
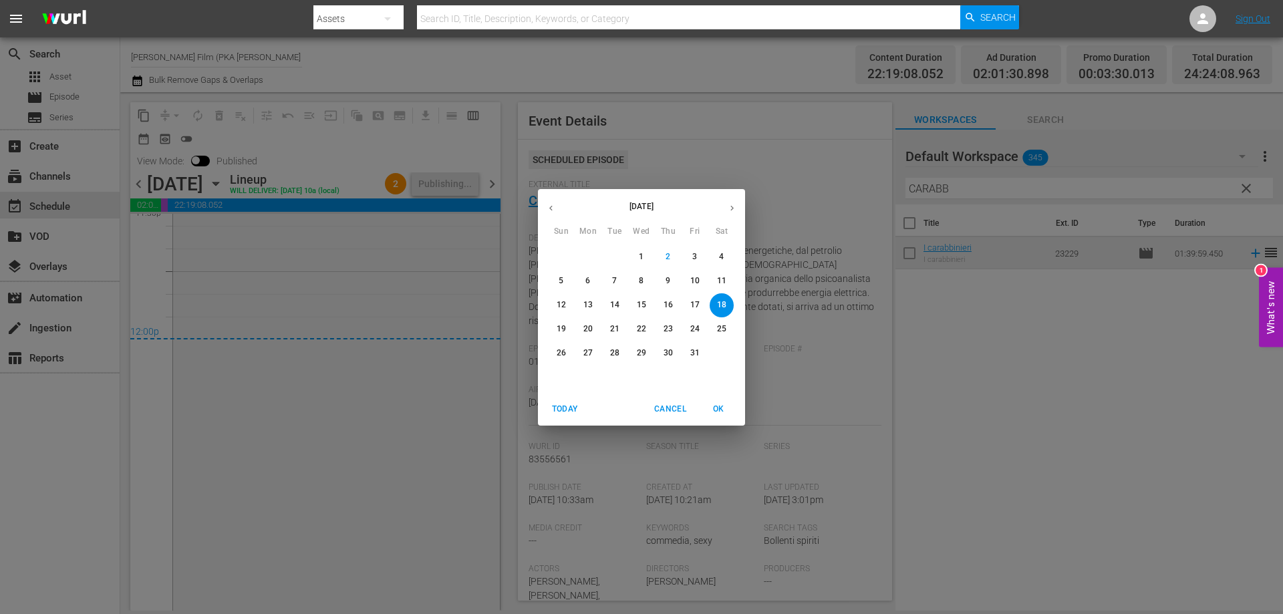
click at [561, 326] on p "19" at bounding box center [561, 328] width 9 height 11
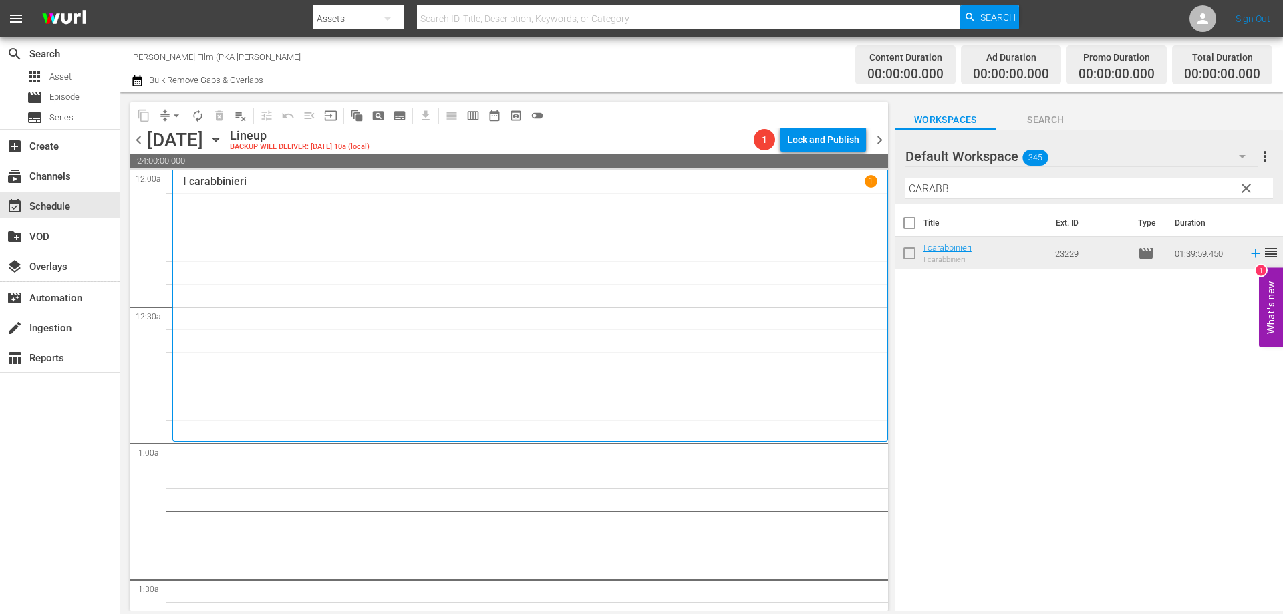
click at [521, 260] on div "I carabbinieri 1" at bounding box center [530, 305] width 694 height 261
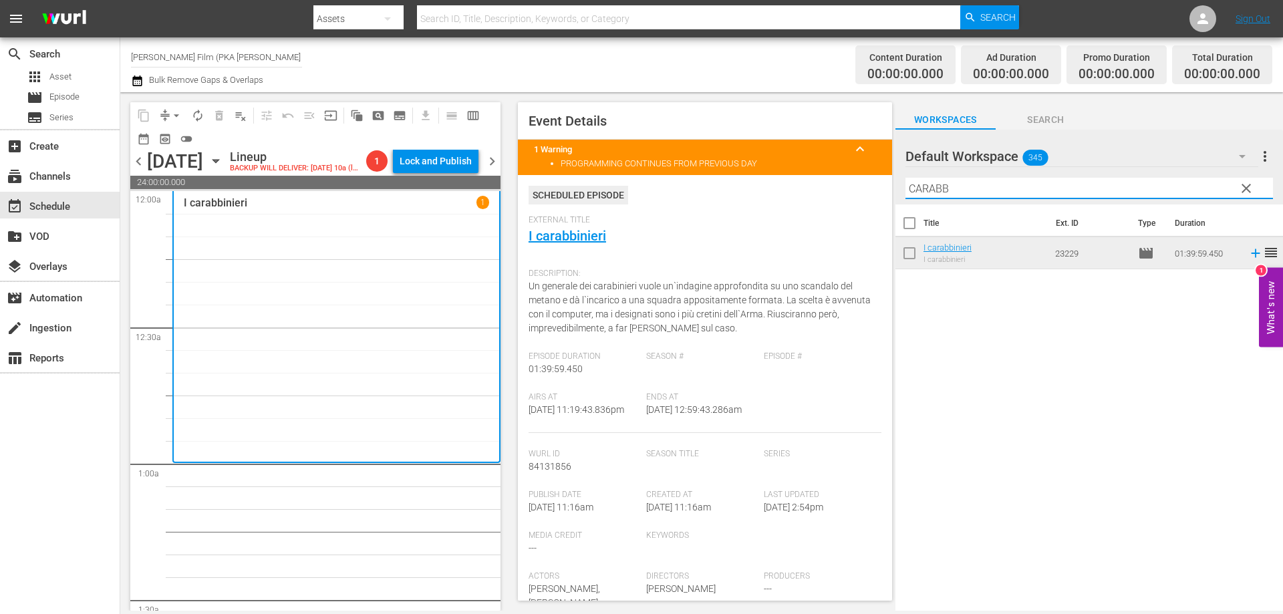
drag, startPoint x: 969, startPoint y: 185, endPoint x: 782, endPoint y: 160, distance: 188.9
click at [784, 160] on div "content_copy compress arrow_drop_down autorenew_outlined delete_forever_outline…" at bounding box center [701, 351] width 1163 height 519
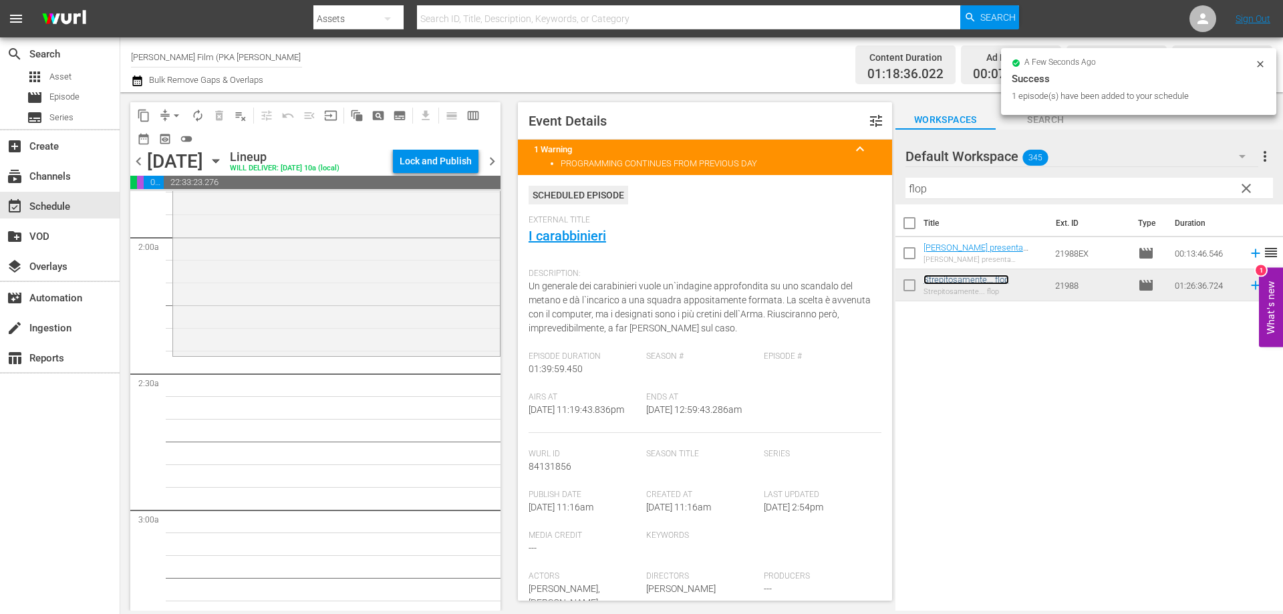
scroll to position [535, 0]
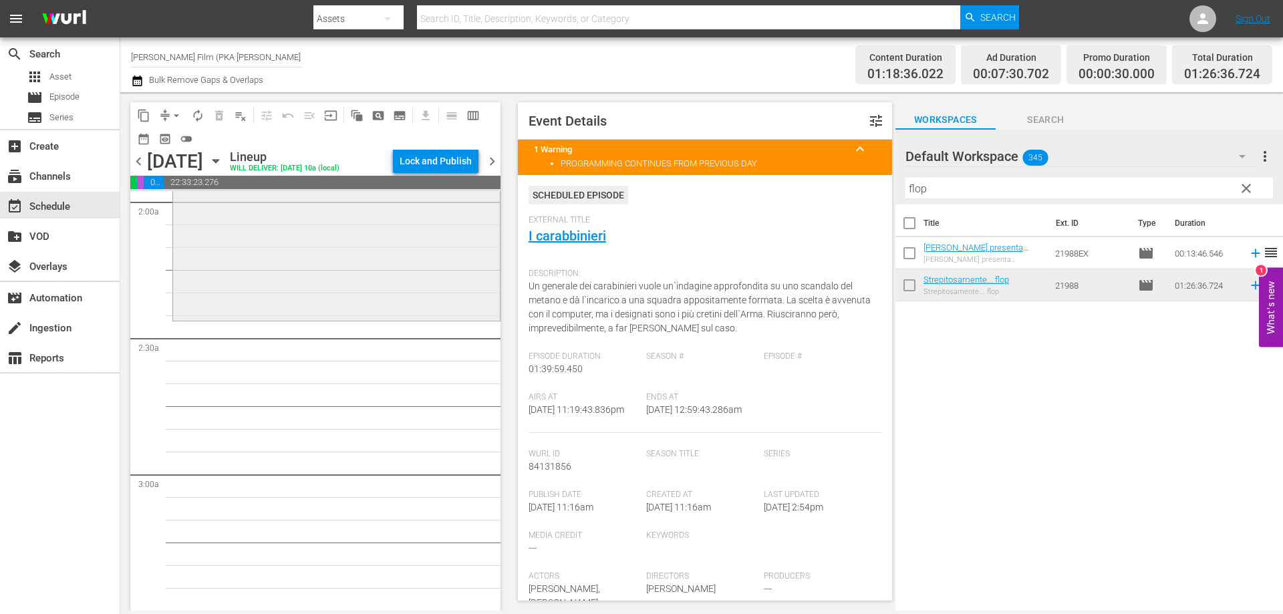
click at [211, 281] on div "Strepitosamente... flop reorder" at bounding box center [336, 124] width 327 height 390
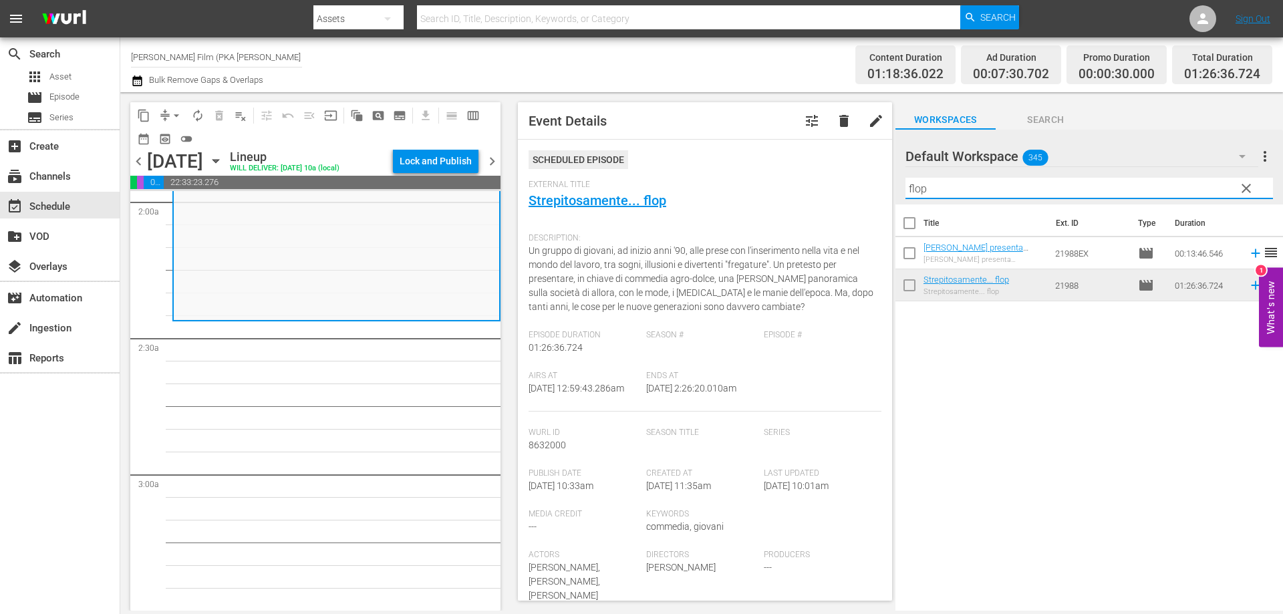
drag, startPoint x: 946, startPoint y: 196, endPoint x: 876, endPoint y: 180, distance: 72.6
click at [876, 180] on div "content_copy compress arrow_drop_down autorenew_outlined delete_forever_outline…" at bounding box center [701, 351] width 1163 height 519
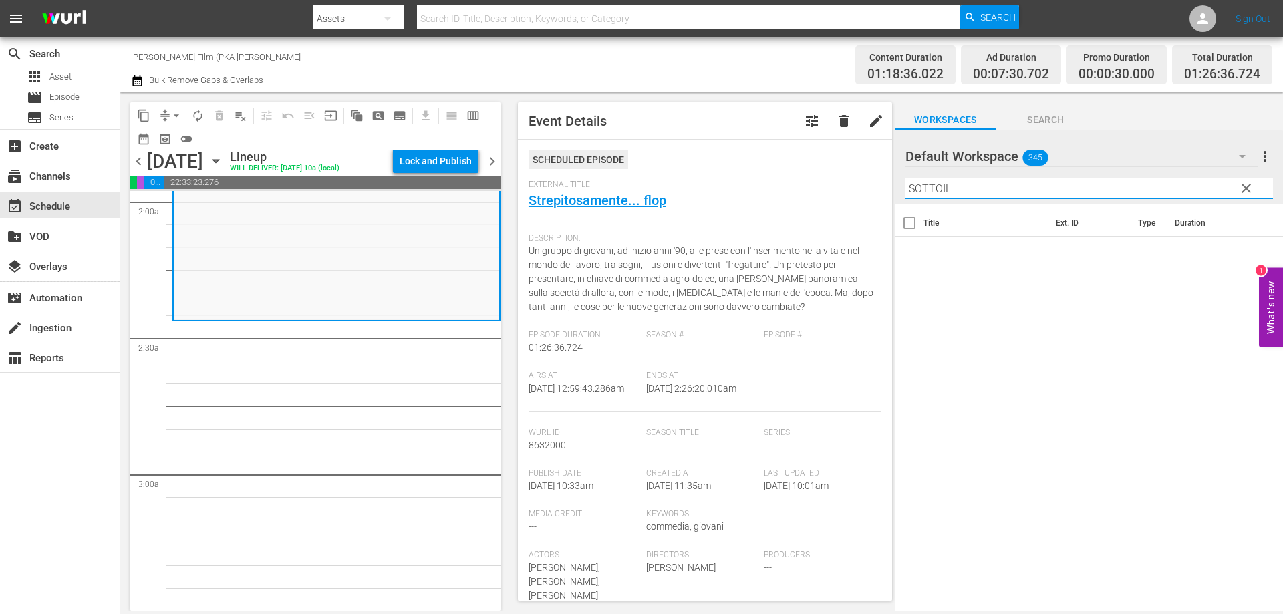
click at [942, 186] on input "SOTTOIL" at bounding box center [1090, 188] width 368 height 21
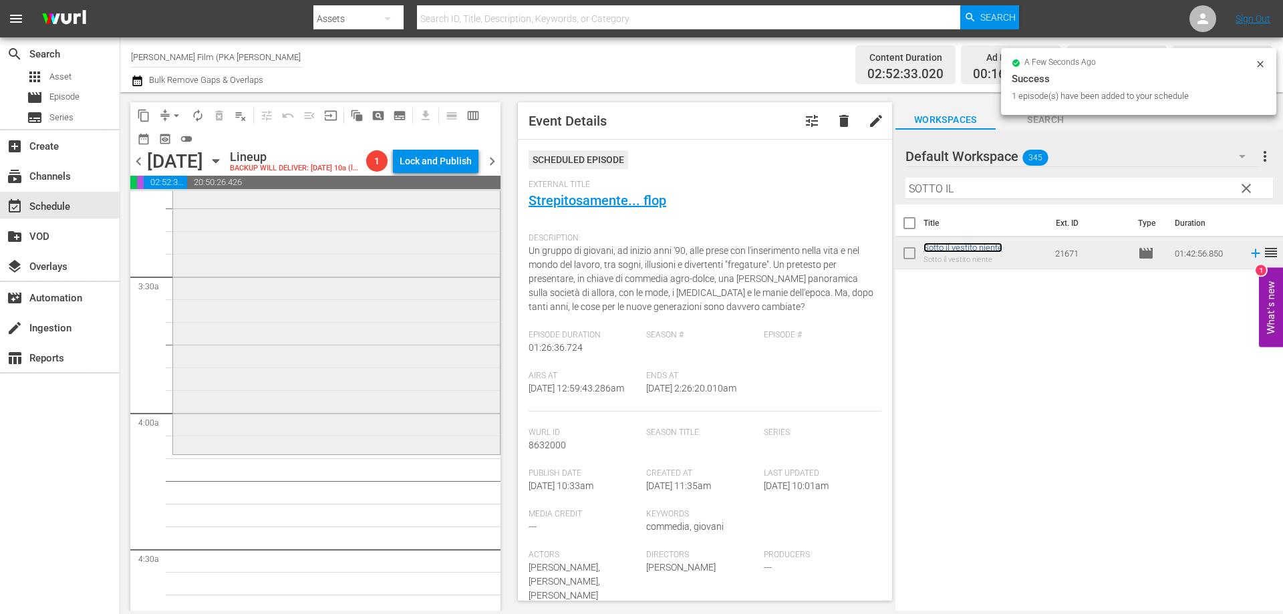
scroll to position [936, 0]
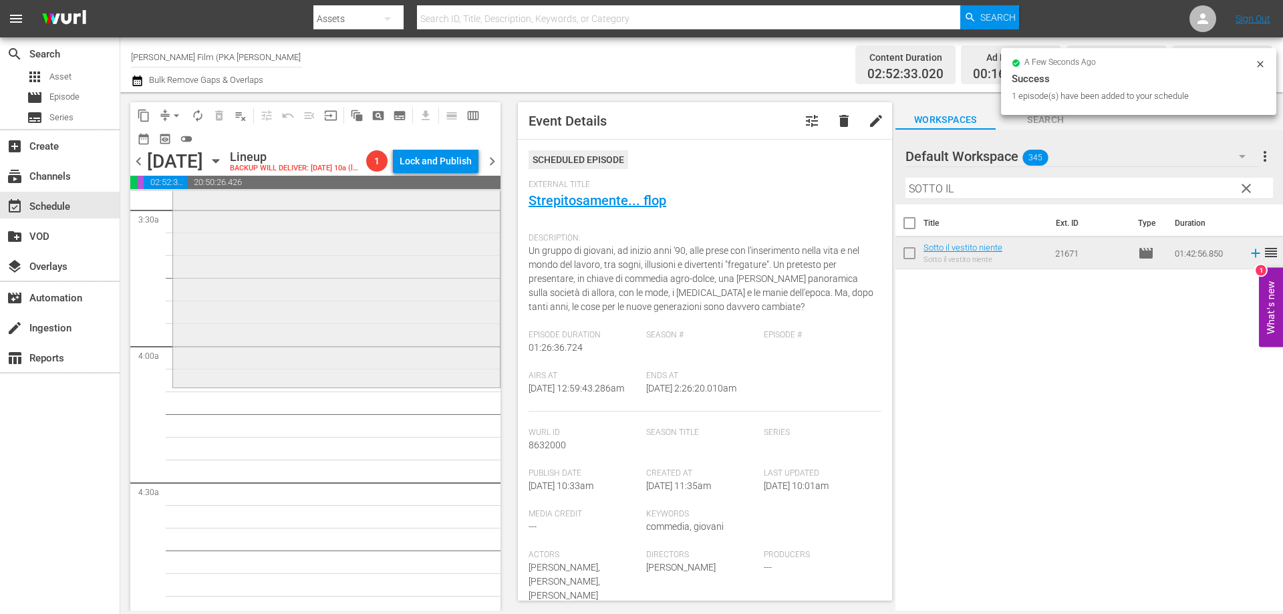
click at [393, 371] on div "Sotto il vestito niente reorder" at bounding box center [336, 153] width 327 height 464
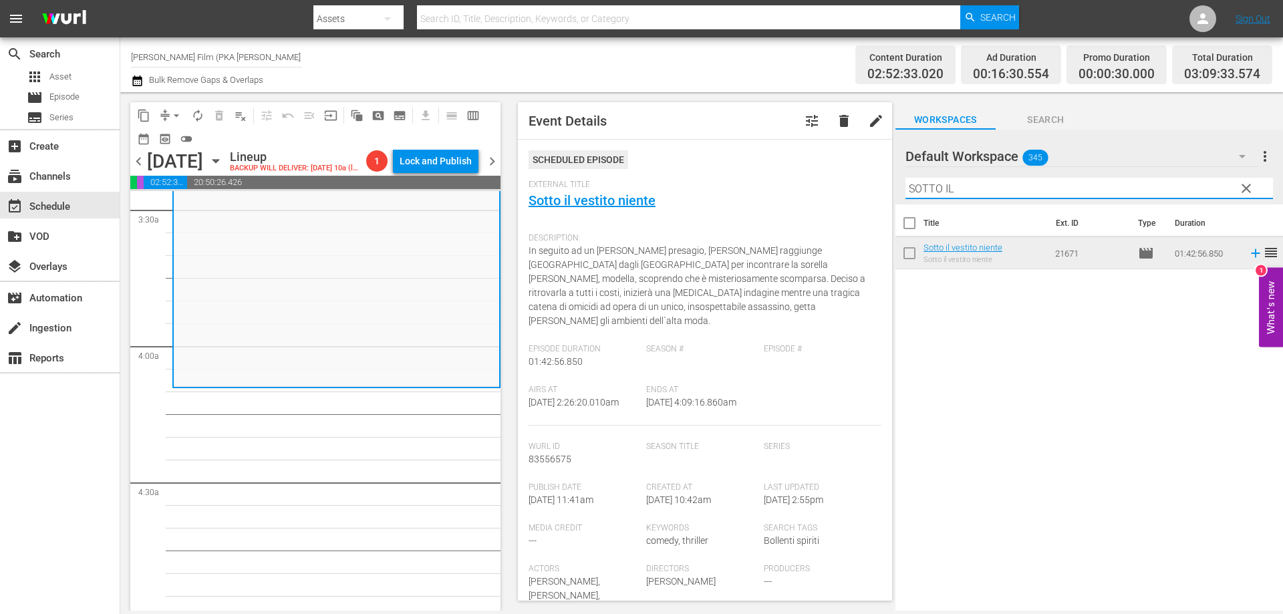
drag, startPoint x: 958, startPoint y: 185, endPoint x: 798, endPoint y: 157, distance: 162.8
click at [798, 157] on div "content_copy compress arrow_drop_down autorenew_outlined delete_forever_outline…" at bounding box center [701, 351] width 1163 height 519
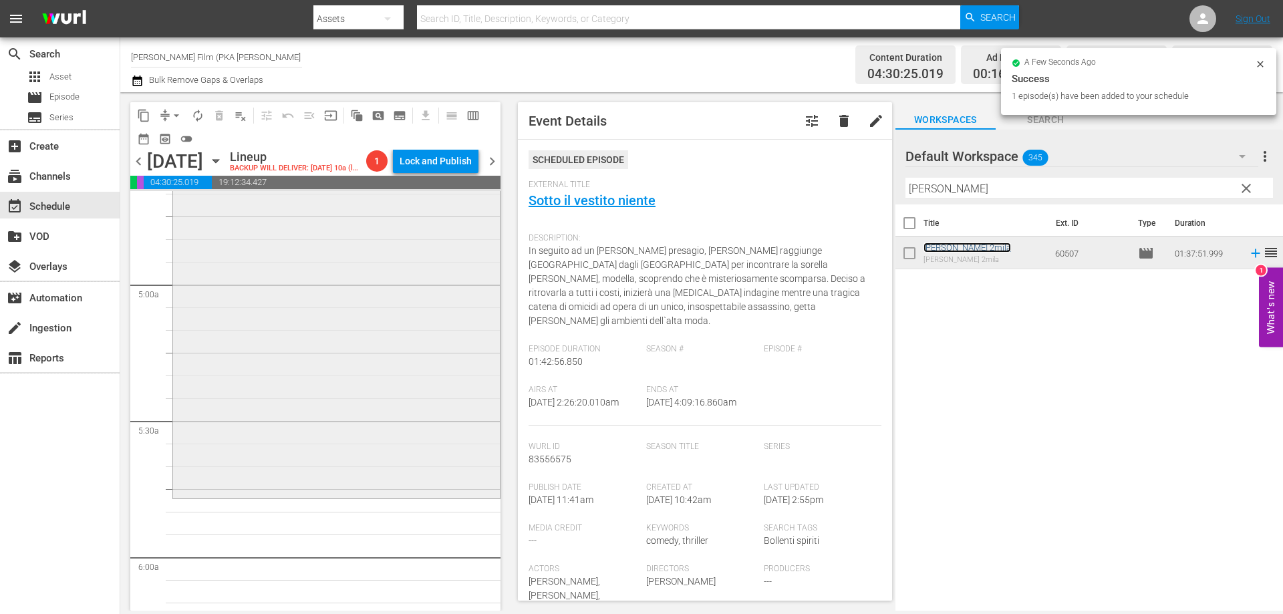
scroll to position [1337, 0]
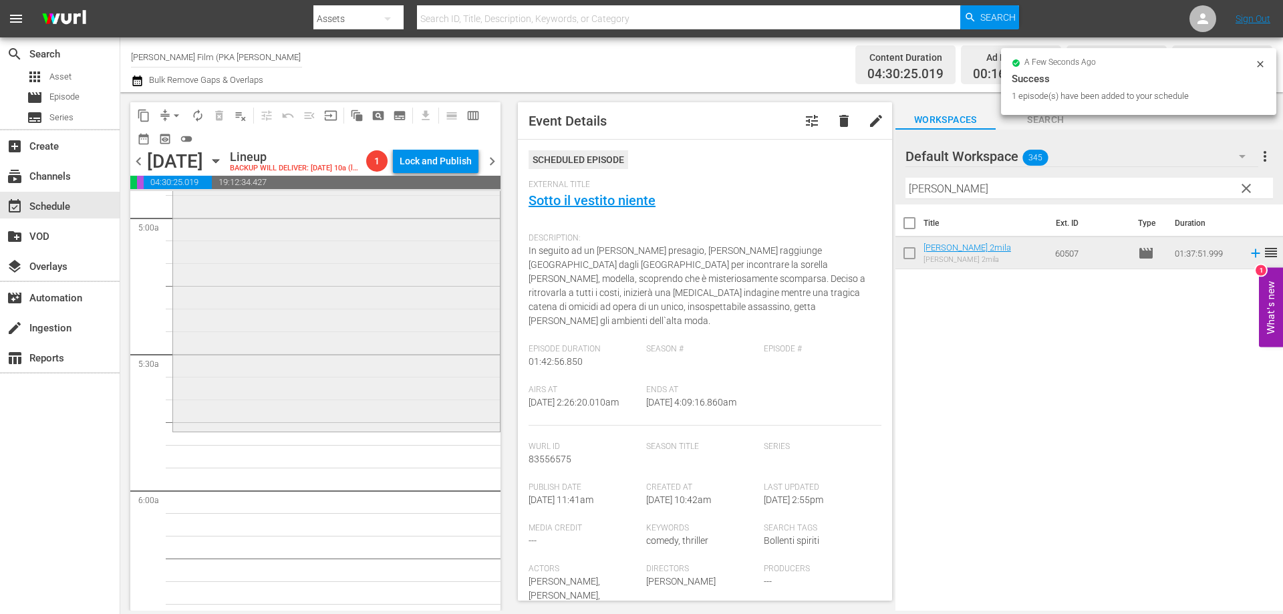
click at [394, 371] on div "[PERSON_NAME] 2mila reorder" at bounding box center [336, 208] width 327 height 440
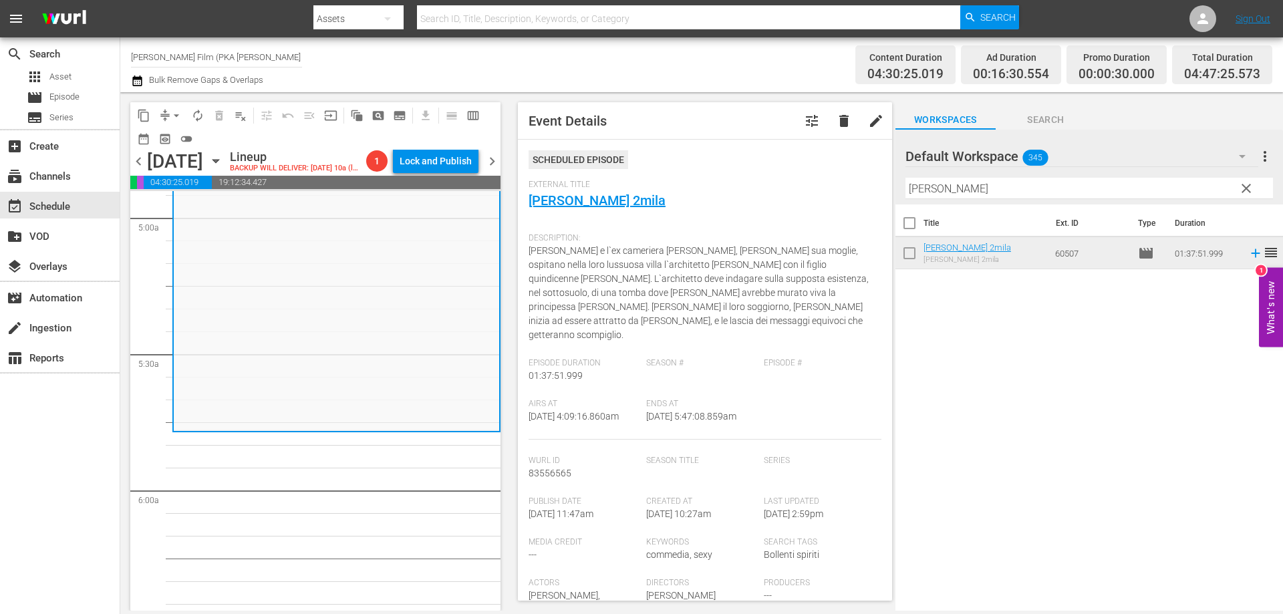
drag, startPoint x: 951, startPoint y: 186, endPoint x: 825, endPoint y: 166, distance: 127.2
click at [827, 168] on div "content_copy compress arrow_drop_down autorenew_outlined delete_forever_outline…" at bounding box center [701, 351] width 1163 height 519
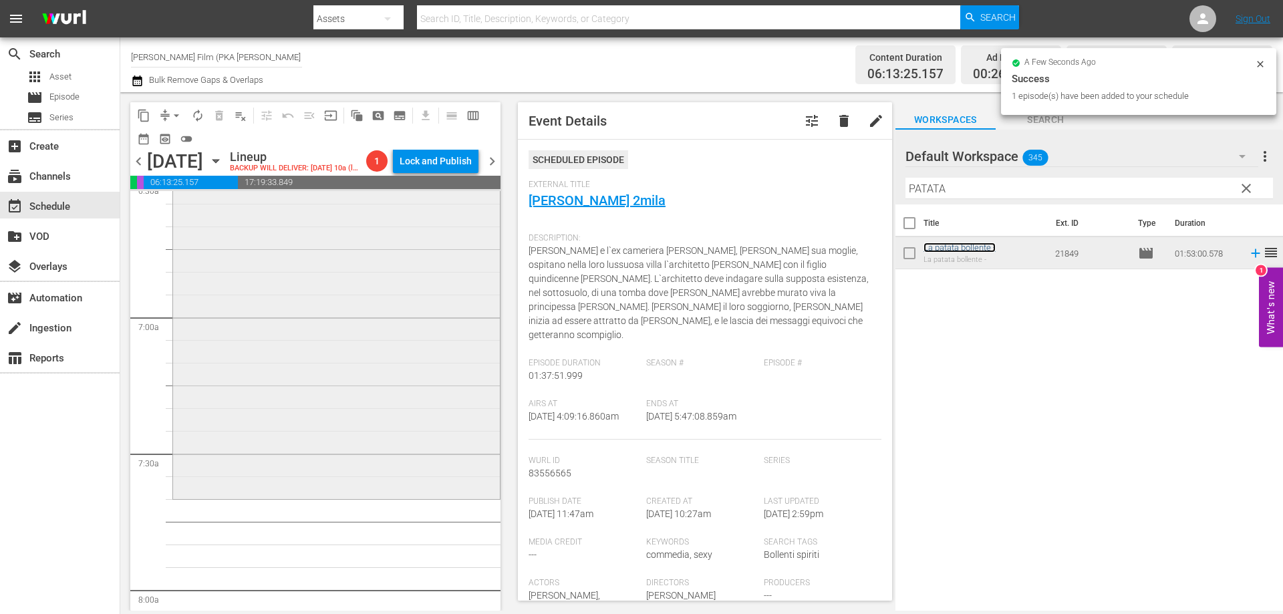
scroll to position [1805, 0]
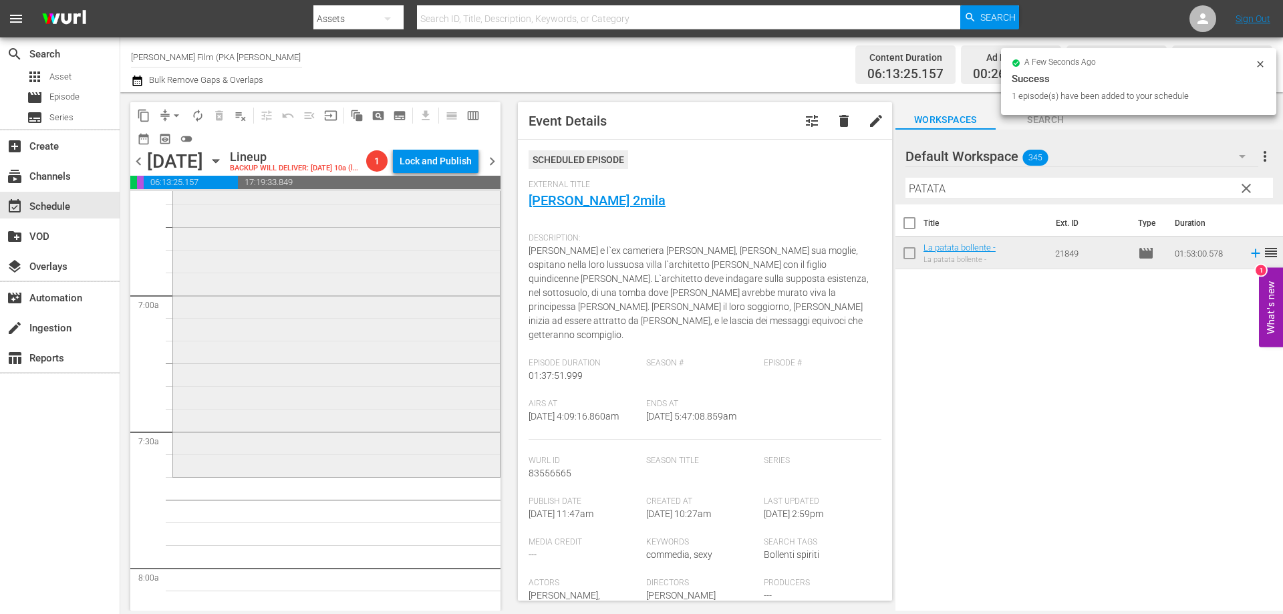
click at [402, 424] on div "La patata bollente - reorder" at bounding box center [336, 219] width 327 height 509
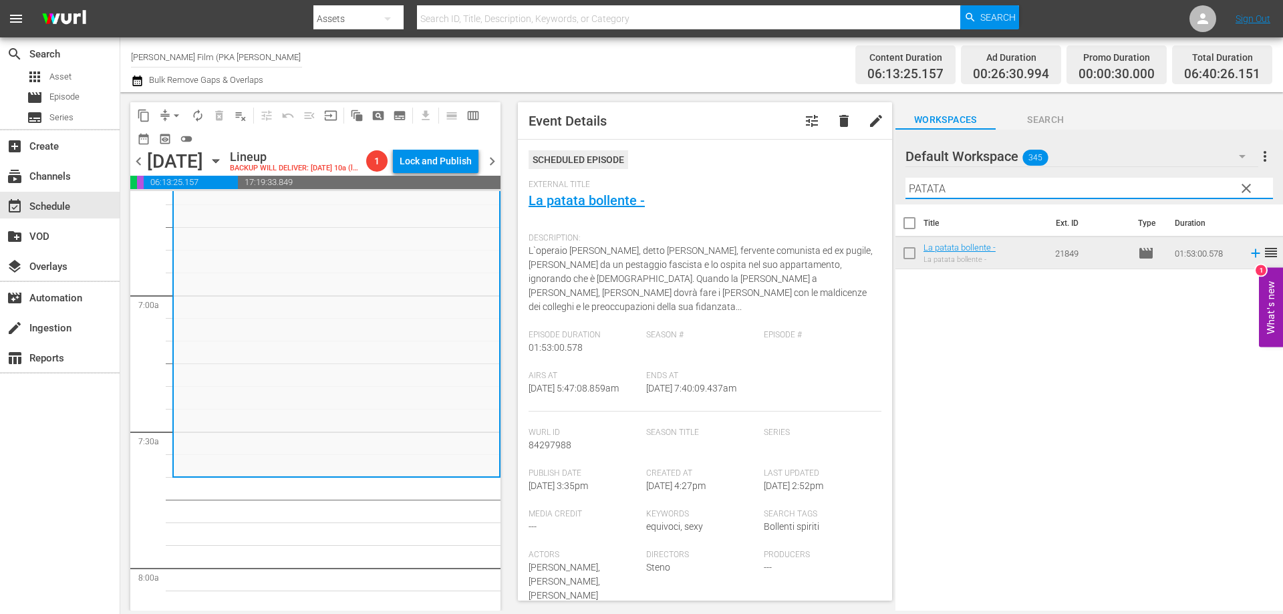
drag, startPoint x: 834, startPoint y: 189, endPoint x: 812, endPoint y: 186, distance: 22.3
click at [812, 186] on div "content_copy compress arrow_drop_down autorenew_outlined delete_forever_outline…" at bounding box center [701, 351] width 1163 height 519
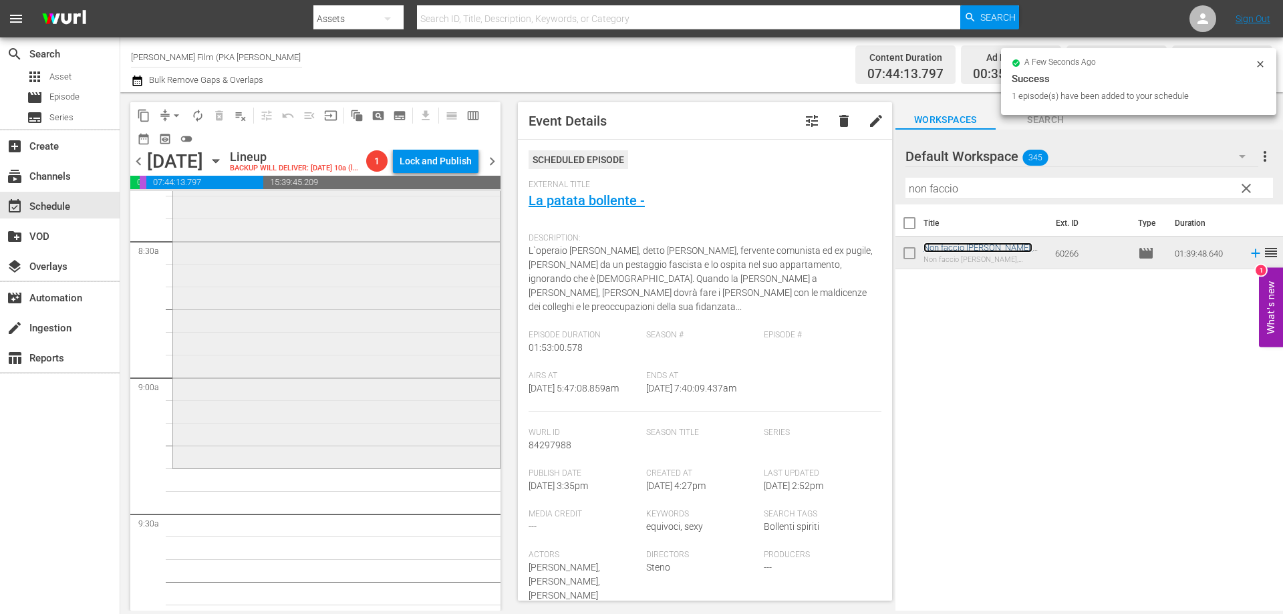
scroll to position [2272, 0]
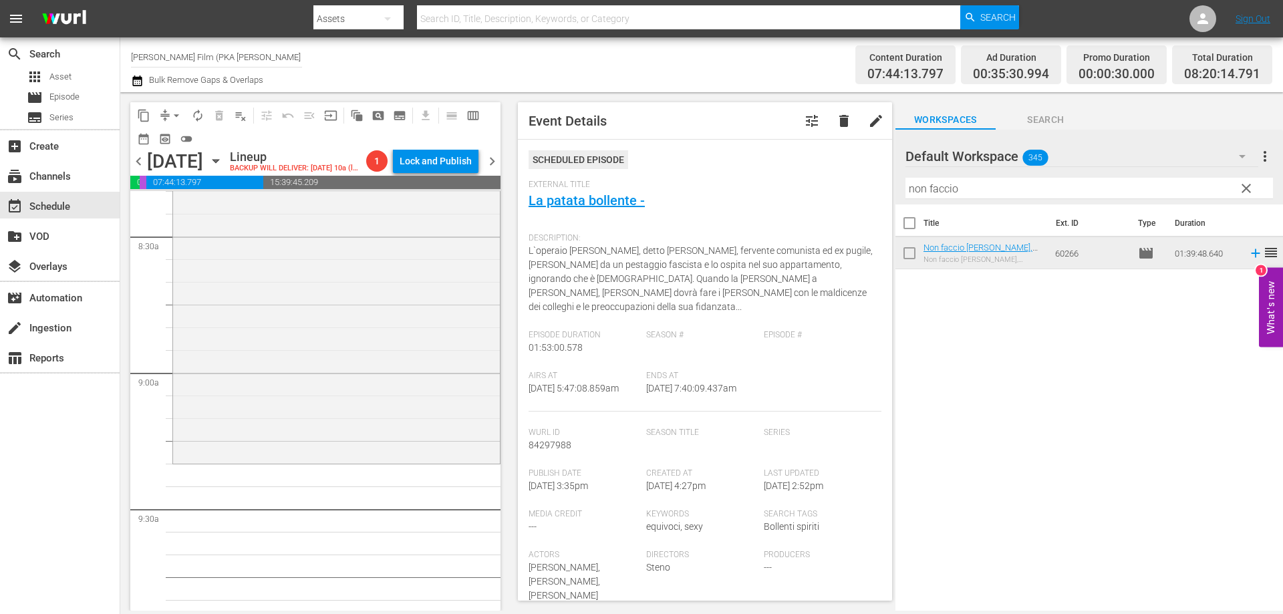
click at [442, 445] on div "Non faccio [PERSON_NAME], [PERSON_NAME] l'amore reorder" at bounding box center [336, 236] width 327 height 450
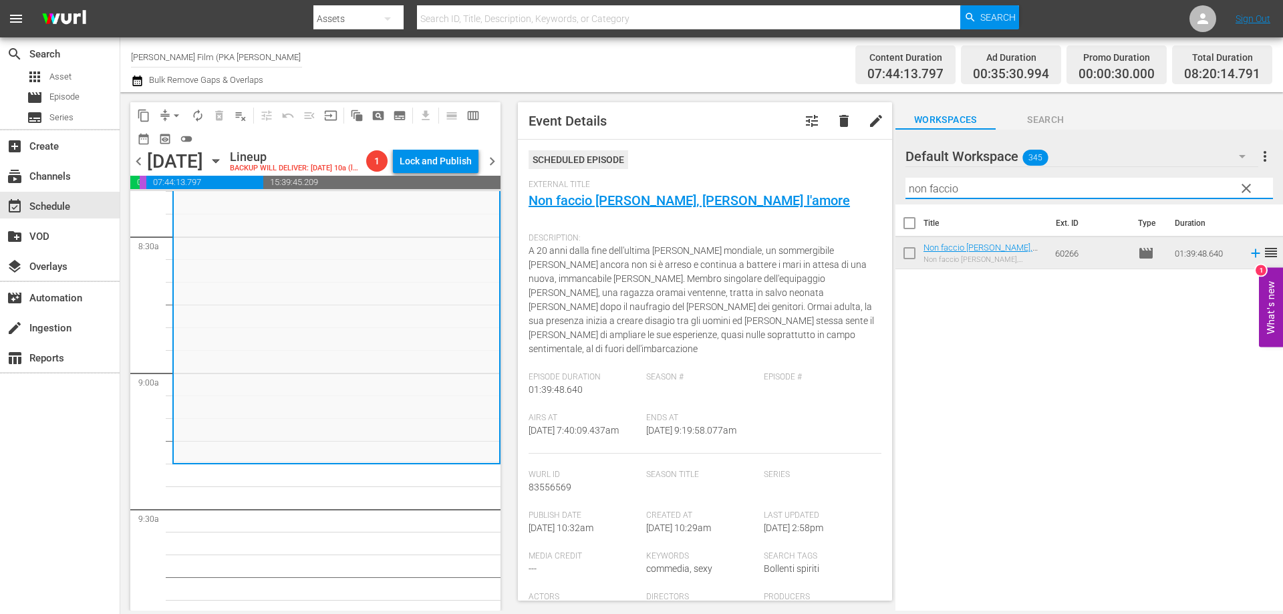
drag, startPoint x: 969, startPoint y: 184, endPoint x: 858, endPoint y: 177, distance: 111.8
click at [858, 177] on div "content_copy compress arrow_drop_down autorenew_outlined delete_forever_outline…" at bounding box center [701, 351] width 1163 height 519
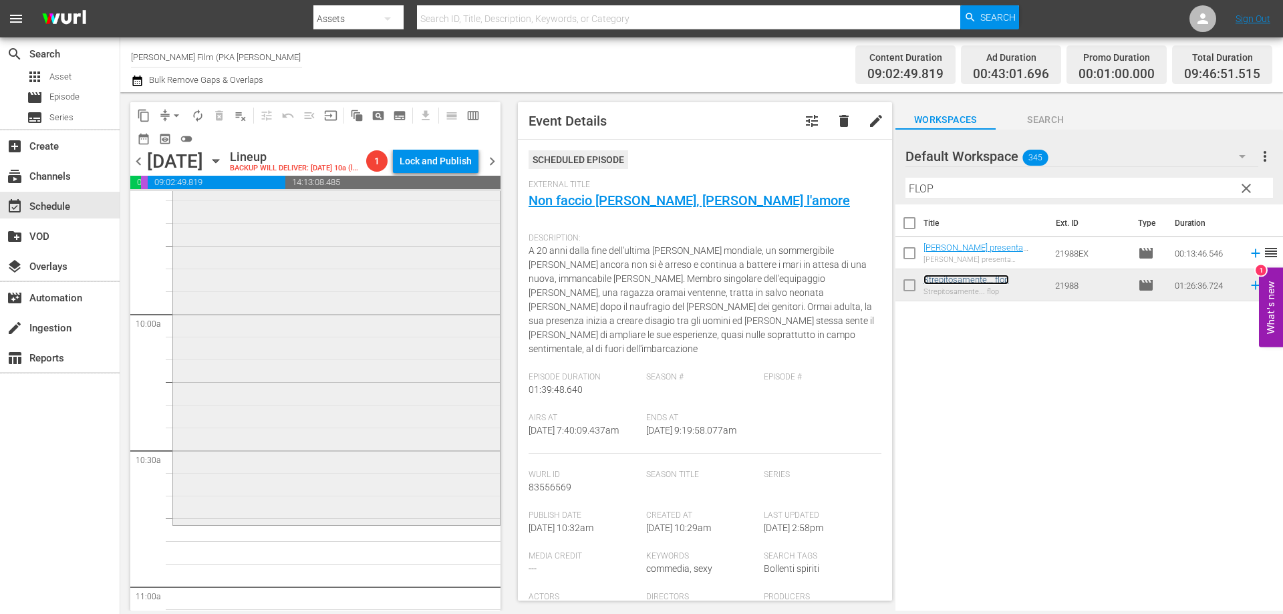
scroll to position [2607, 0]
click at [354, 374] on div "Strepitosamente... flop reorder" at bounding box center [336, 326] width 327 height 390
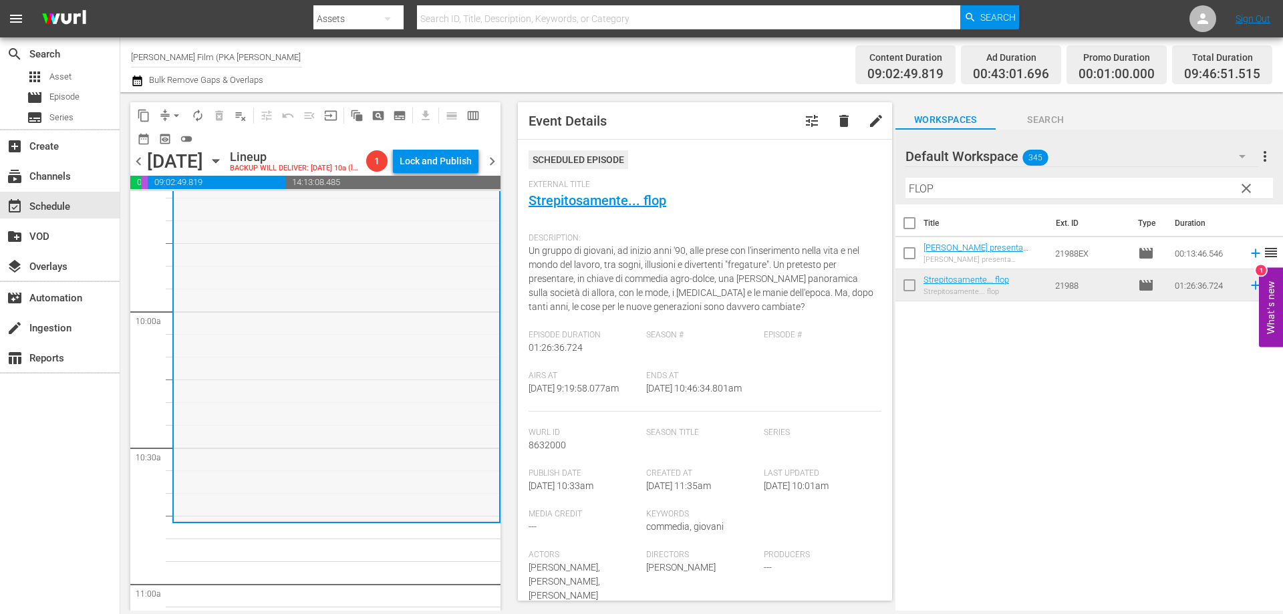
click at [386, 334] on div "Strepitosamente... flop reorder" at bounding box center [337, 327] width 326 height 390
drag, startPoint x: 968, startPoint y: 182, endPoint x: 884, endPoint y: 180, distance: 83.6
click at [884, 180] on div "content_copy compress arrow_drop_down autorenew_outlined delete_forever_outline…" at bounding box center [701, 351] width 1163 height 519
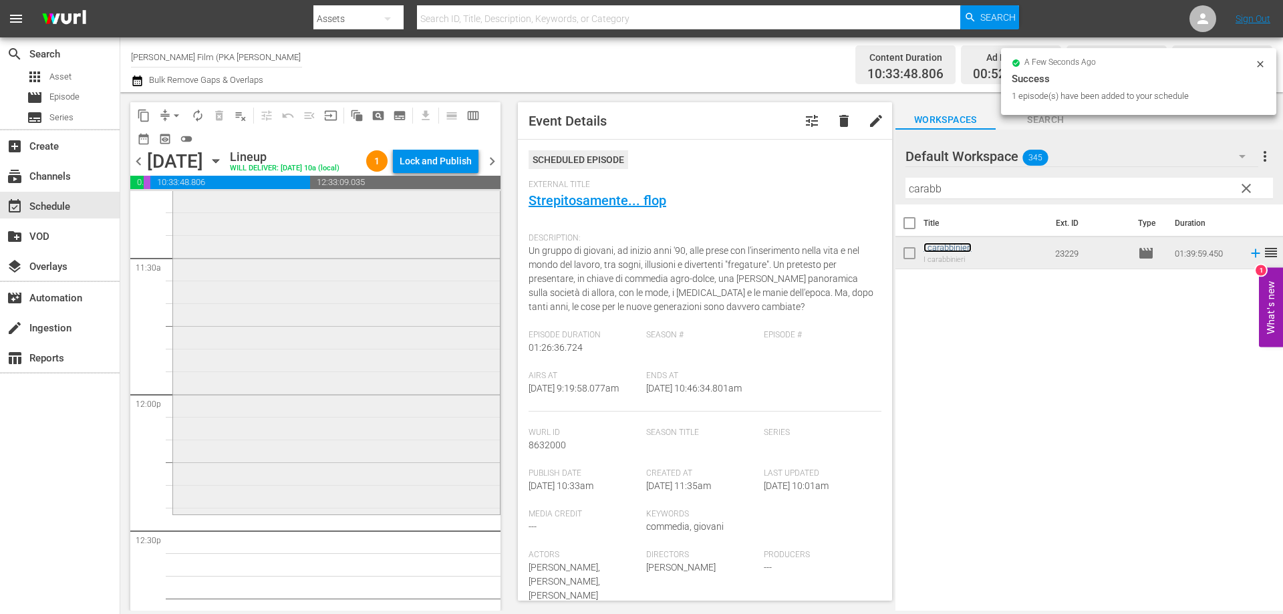
scroll to position [3075, 0]
click at [414, 486] on div "I carabbinieri reorder" at bounding box center [336, 281] width 327 height 450
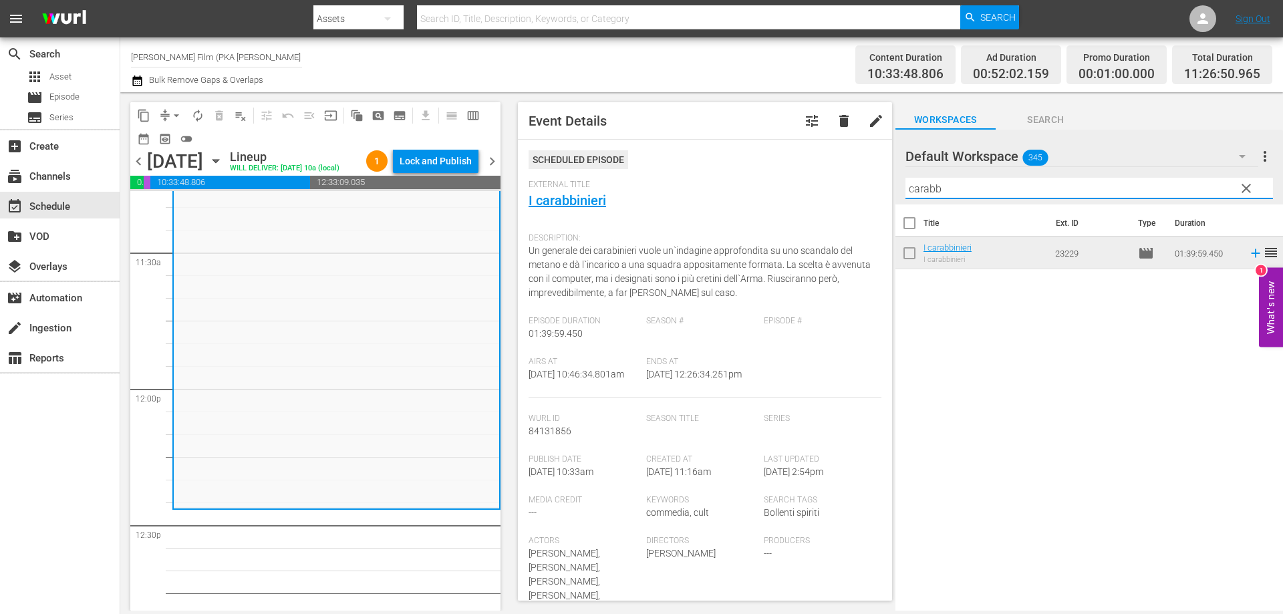
drag, startPoint x: 956, startPoint y: 190, endPoint x: 824, endPoint y: 166, distance: 133.7
click at [828, 170] on div "content_copy compress arrow_drop_down autorenew_outlined delete_forever_outline…" at bounding box center [701, 351] width 1163 height 519
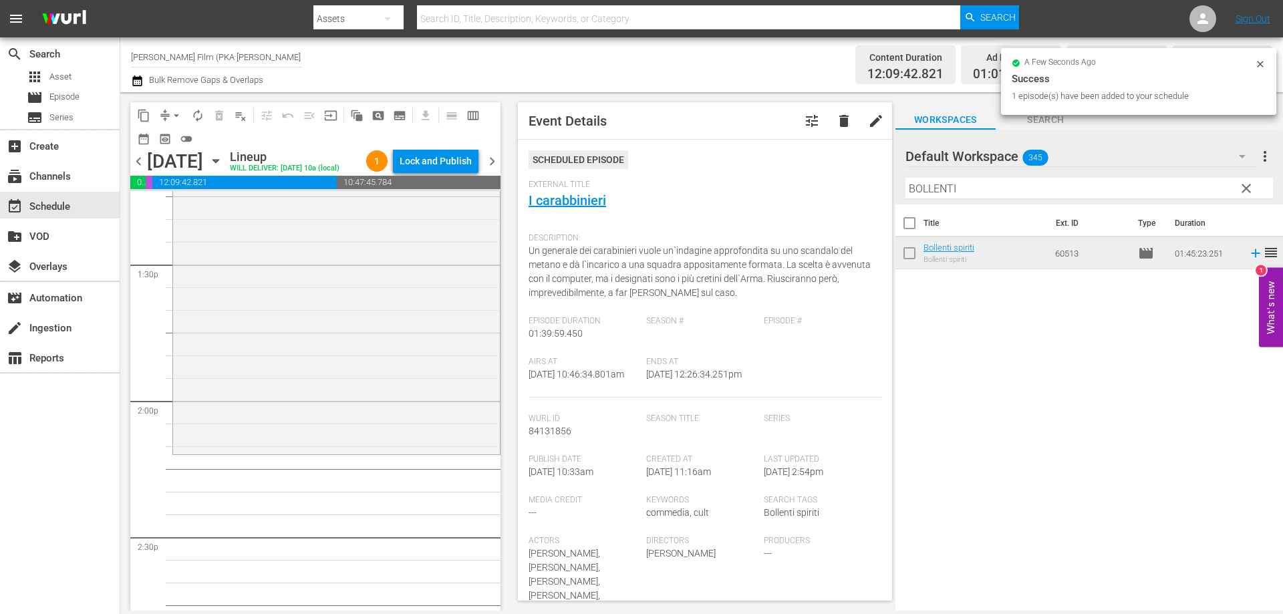
scroll to position [3609, 0]
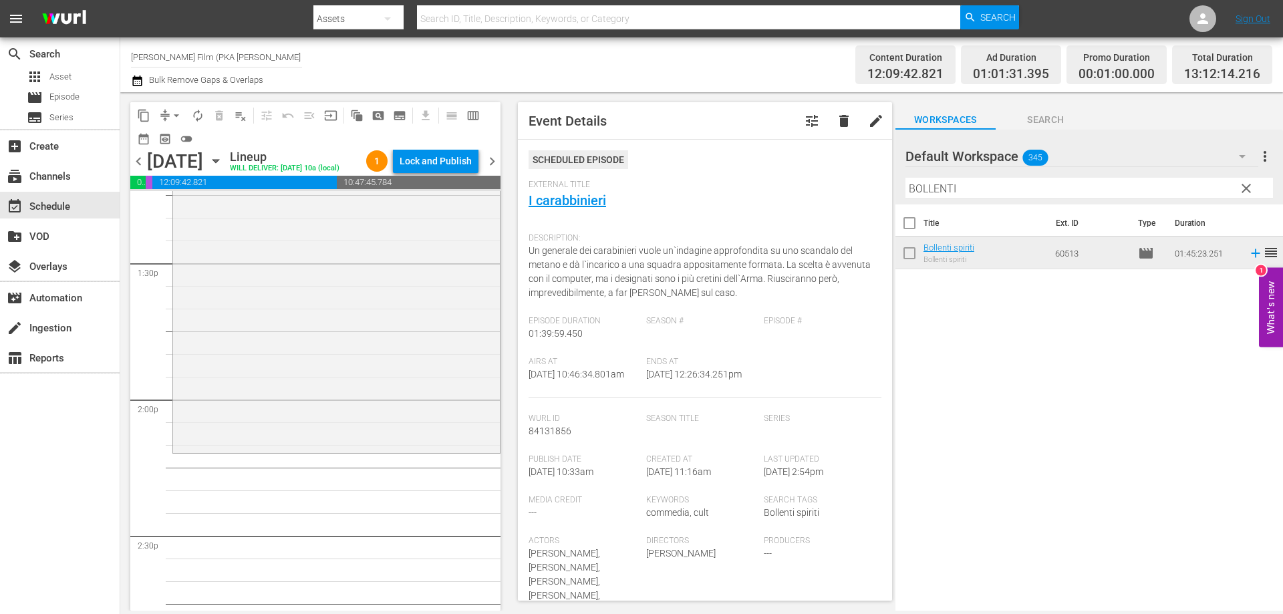
click at [400, 446] on div "Bollenti spiriti reorder" at bounding box center [336, 213] width 327 height 475
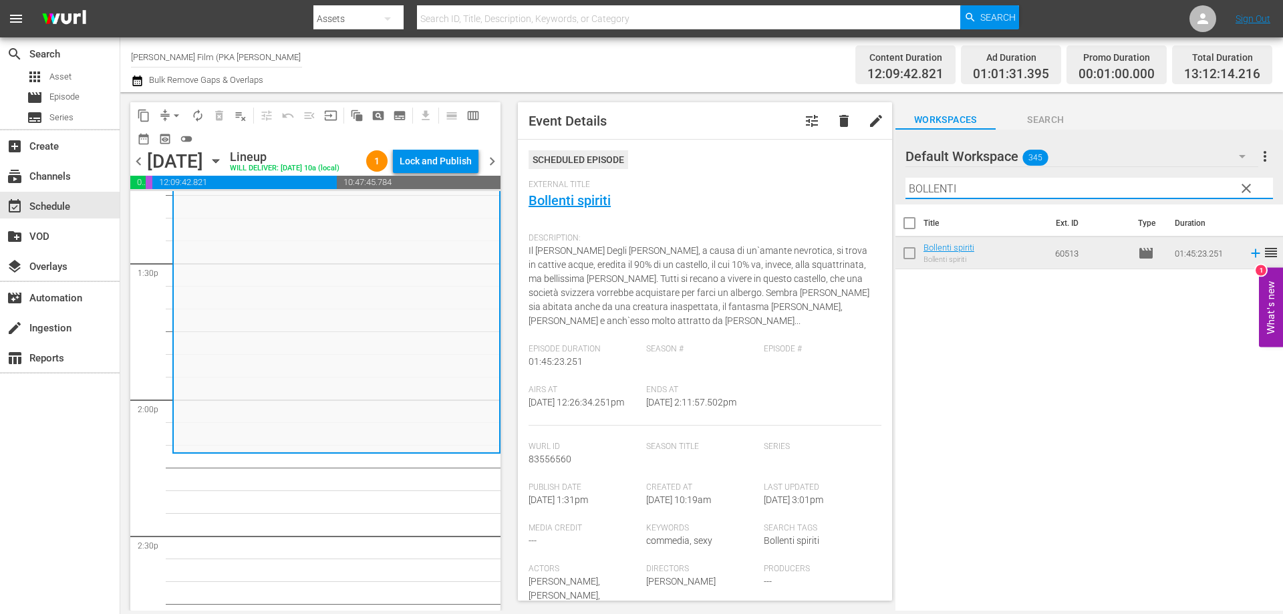
drag, startPoint x: 971, startPoint y: 188, endPoint x: 722, endPoint y: 158, distance: 251.1
click at [735, 158] on div "content_copy compress arrow_drop_down autorenew_outlined delete_forever_outline…" at bounding box center [701, 351] width 1163 height 519
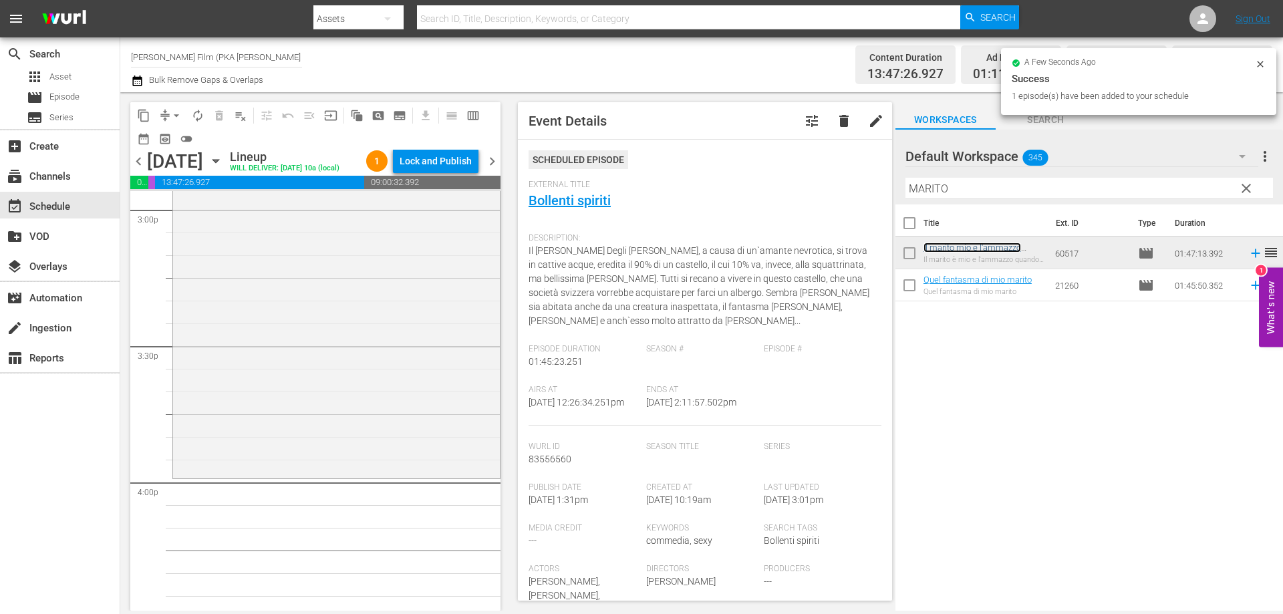
scroll to position [4077, 0]
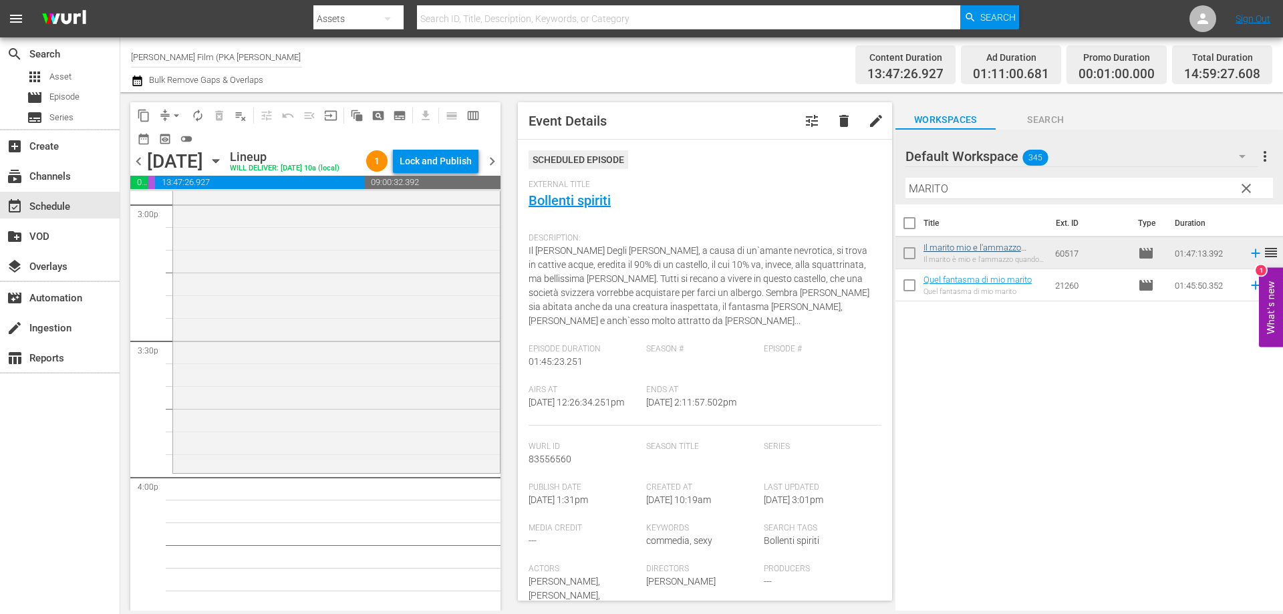
click at [421, 409] on div "Il marito mio e l'ammazzo quando mi pare reorder" at bounding box center [336, 228] width 327 height 483
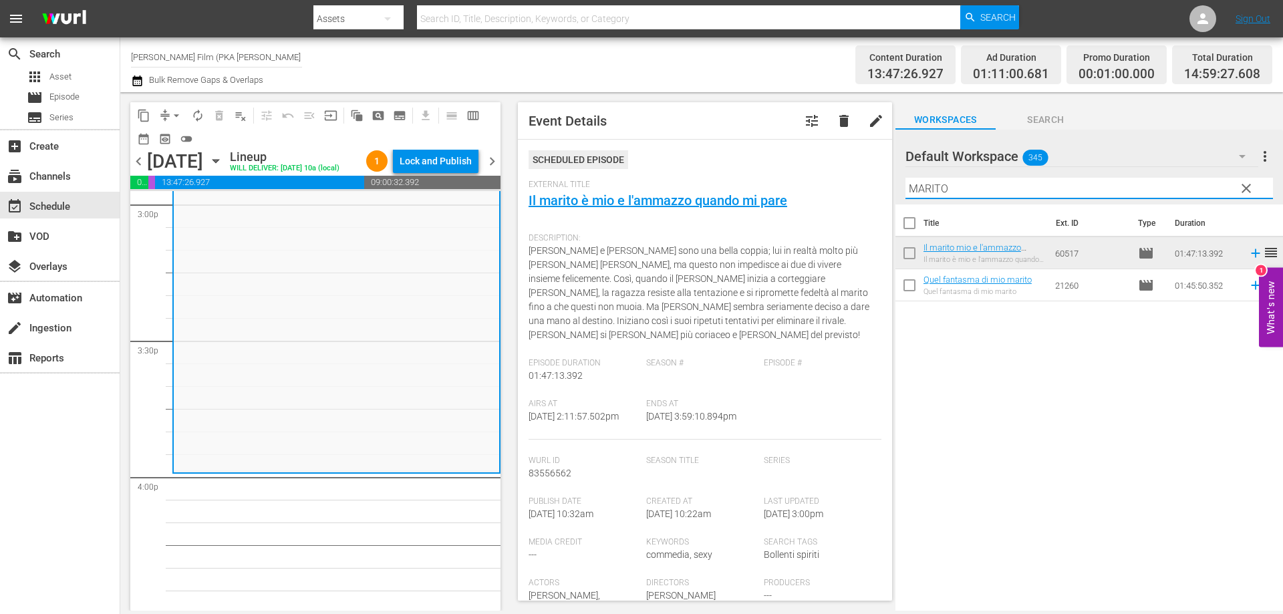
drag, startPoint x: 958, startPoint y: 190, endPoint x: 864, endPoint y: 184, distance: 94.4
click at [864, 184] on div "content_copy compress arrow_drop_down autorenew_outlined delete_forever_outline…" at bounding box center [701, 351] width 1163 height 519
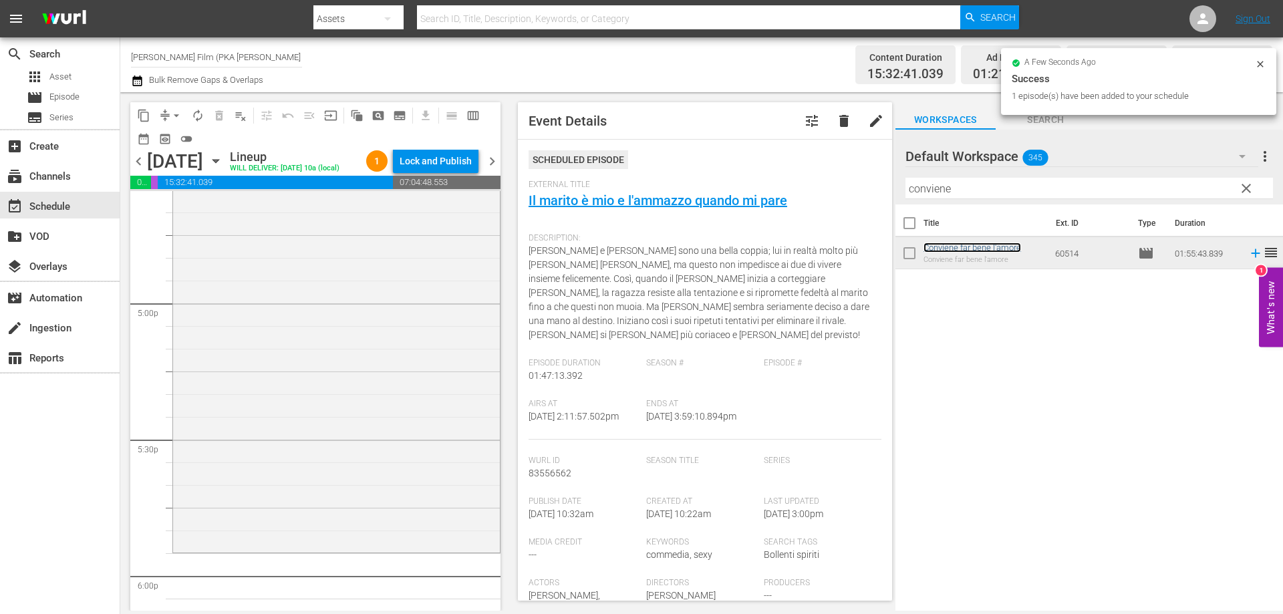
scroll to position [4545, 0]
click at [411, 450] on div "Conviene far bene l'amore reorder" at bounding box center [336, 268] width 327 height 522
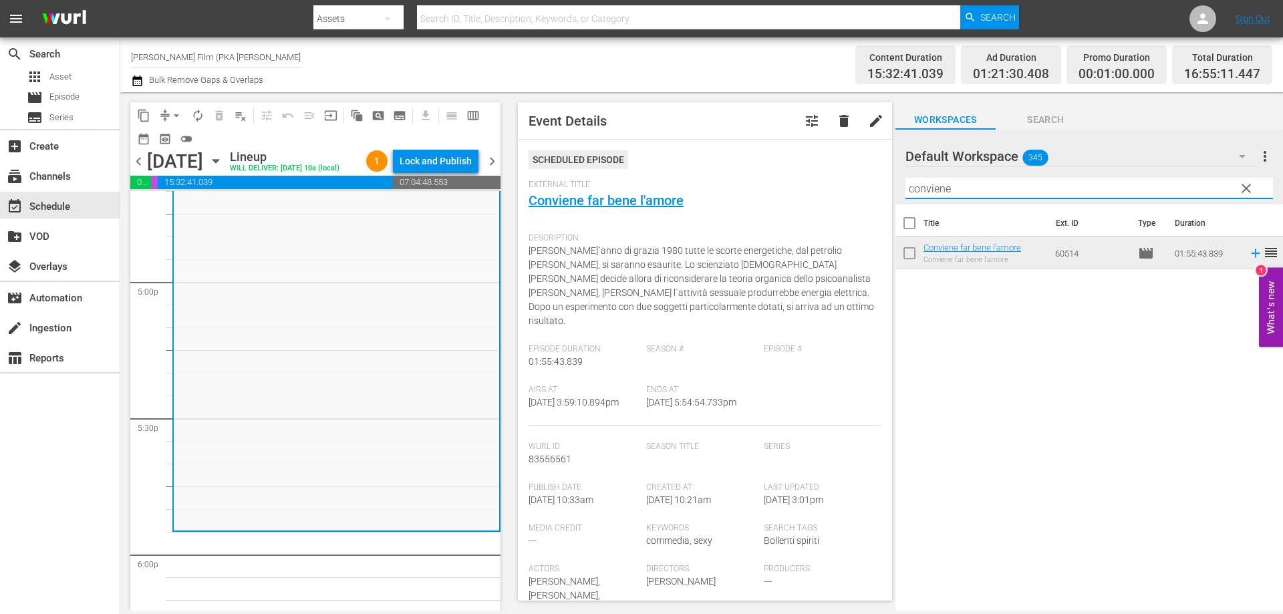
drag, startPoint x: 978, startPoint y: 194, endPoint x: 763, endPoint y: 144, distance: 221.1
click at [763, 144] on div "content_copy compress arrow_drop_down autorenew_outlined delete_forever_outline…" at bounding box center [701, 351] width 1163 height 519
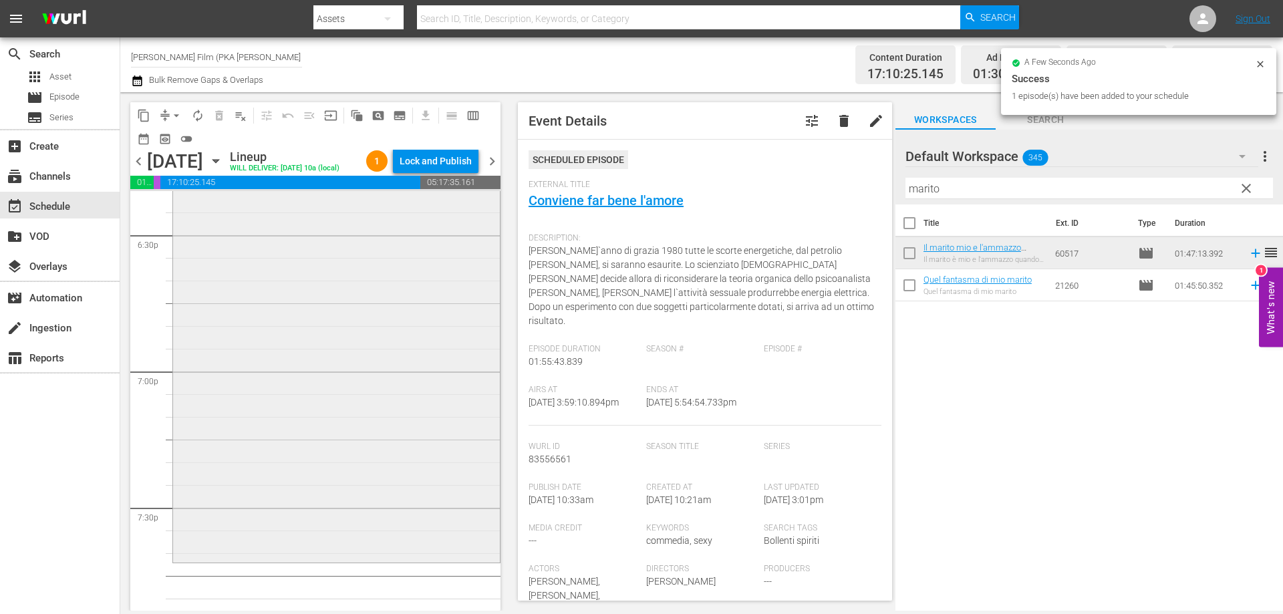
scroll to position [5013, 0]
click at [404, 479] on div "Il marito mio e l'ammazzo quando mi pare reorder" at bounding box center [336, 306] width 327 height 483
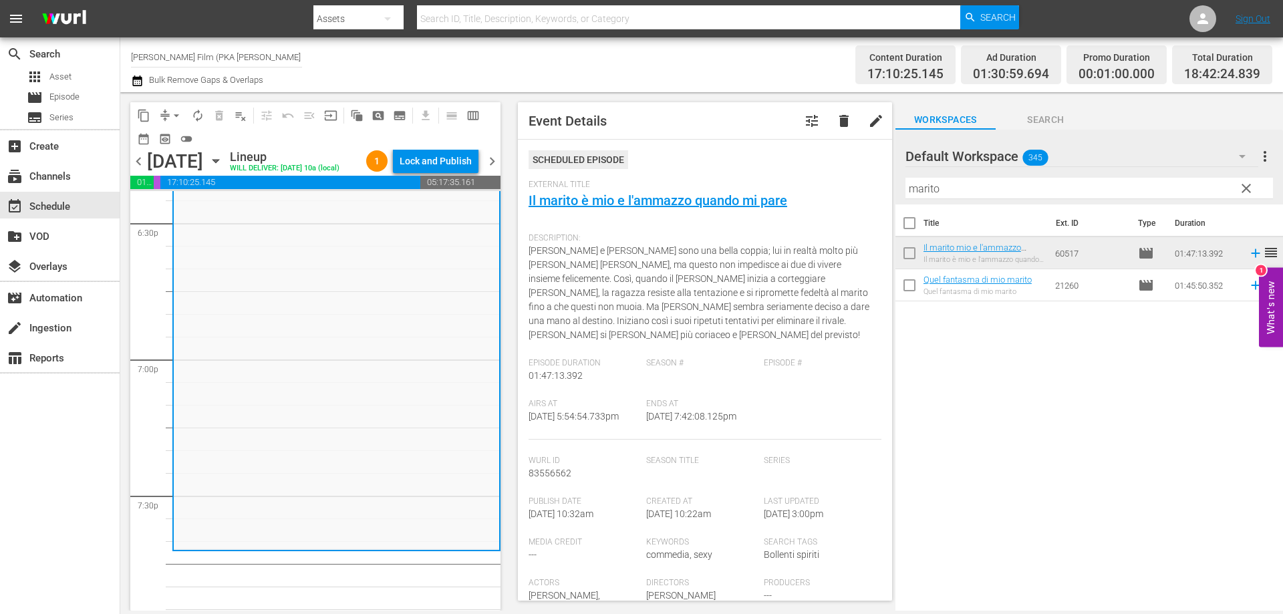
drag, startPoint x: 950, startPoint y: 188, endPoint x: 729, endPoint y: 140, distance: 226.6
click at [734, 142] on div "content_copy compress arrow_drop_down autorenew_outlined delete_forever_outline…" at bounding box center [701, 351] width 1163 height 519
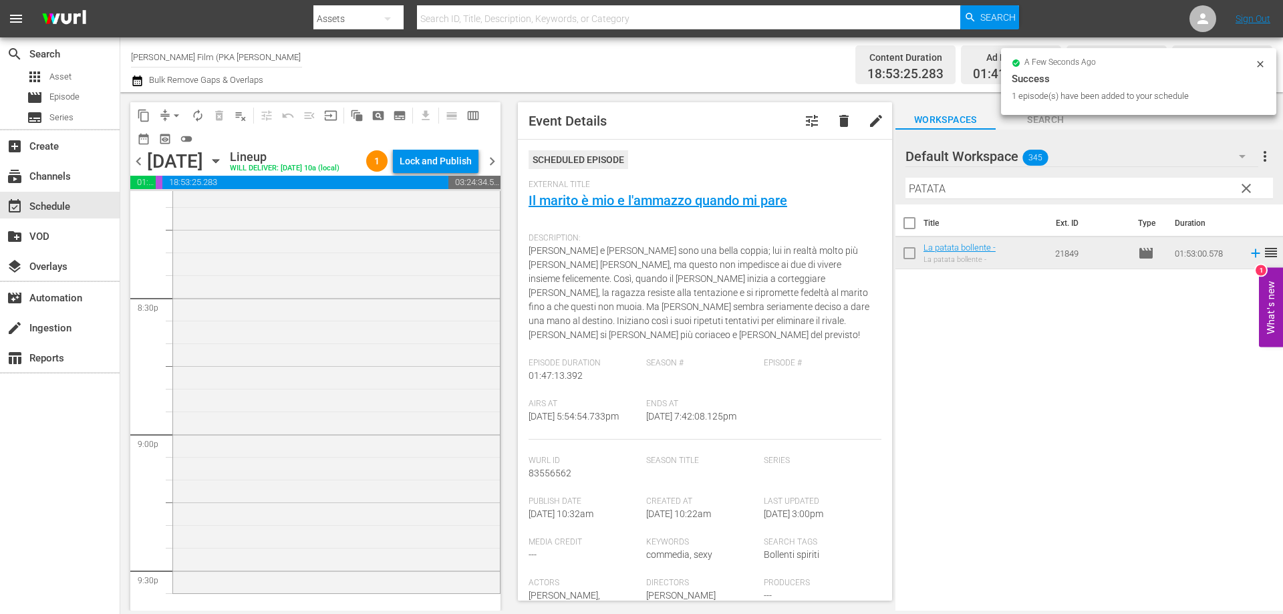
scroll to position [5548, 0]
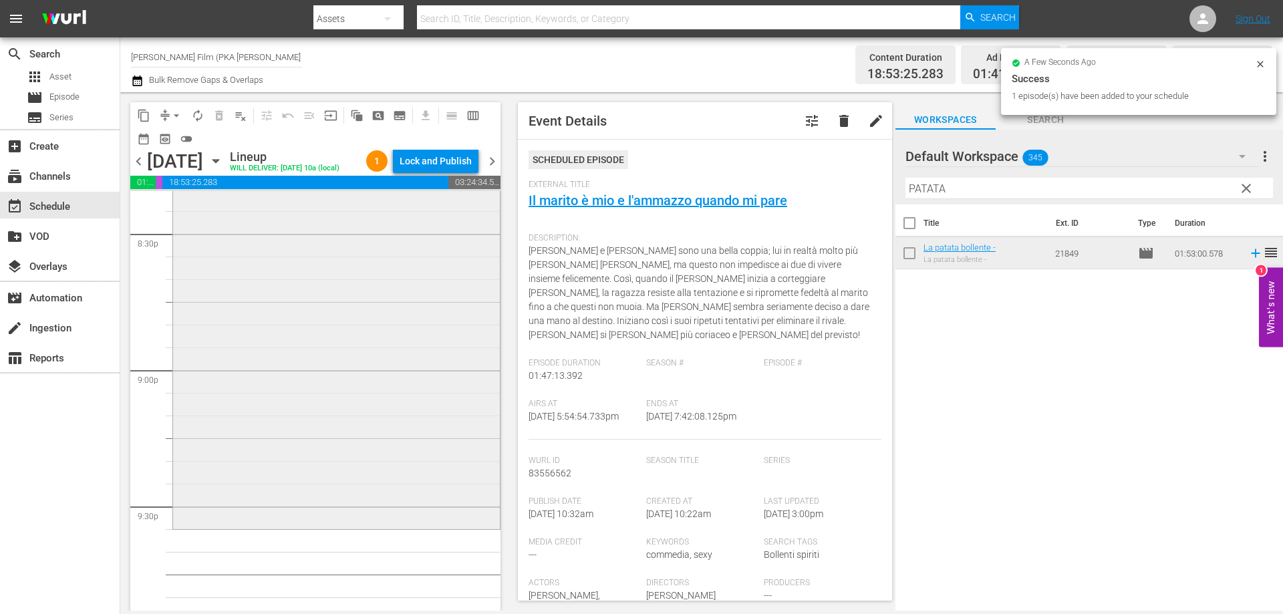
click at [410, 353] on div "La patata bollente - reorder" at bounding box center [336, 271] width 327 height 509
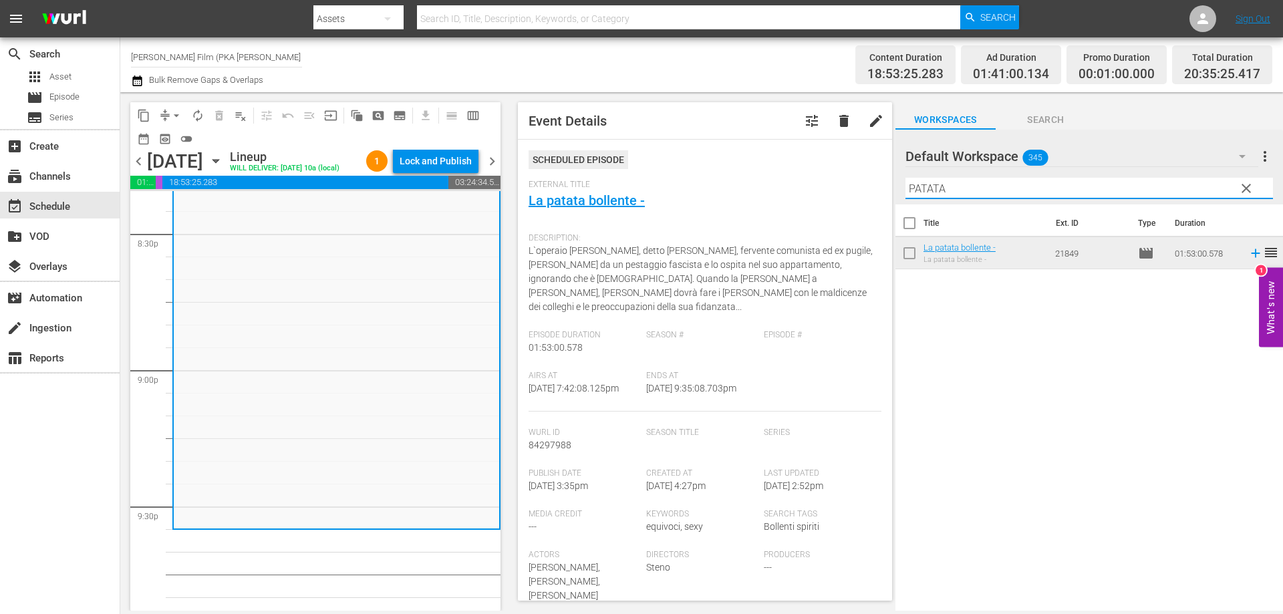
drag, startPoint x: 953, startPoint y: 186, endPoint x: 820, endPoint y: 174, distance: 133.6
click at [820, 174] on div "content_copy compress arrow_drop_down autorenew_outlined delete_forever_outline…" at bounding box center [701, 351] width 1163 height 519
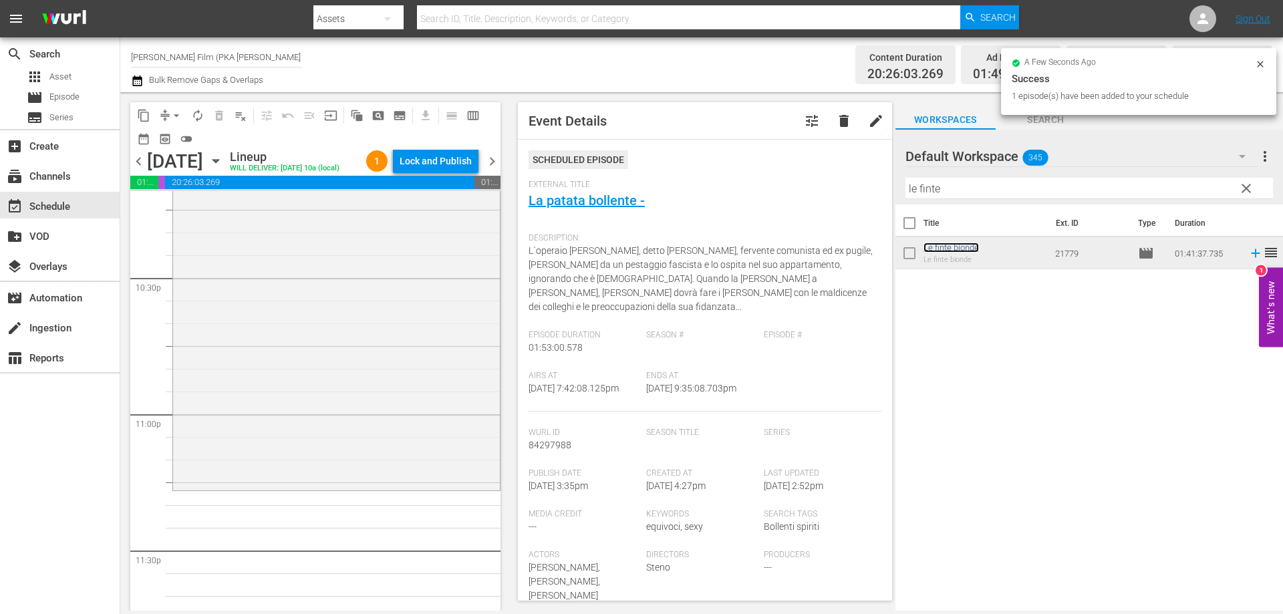
scroll to position [6125, 0]
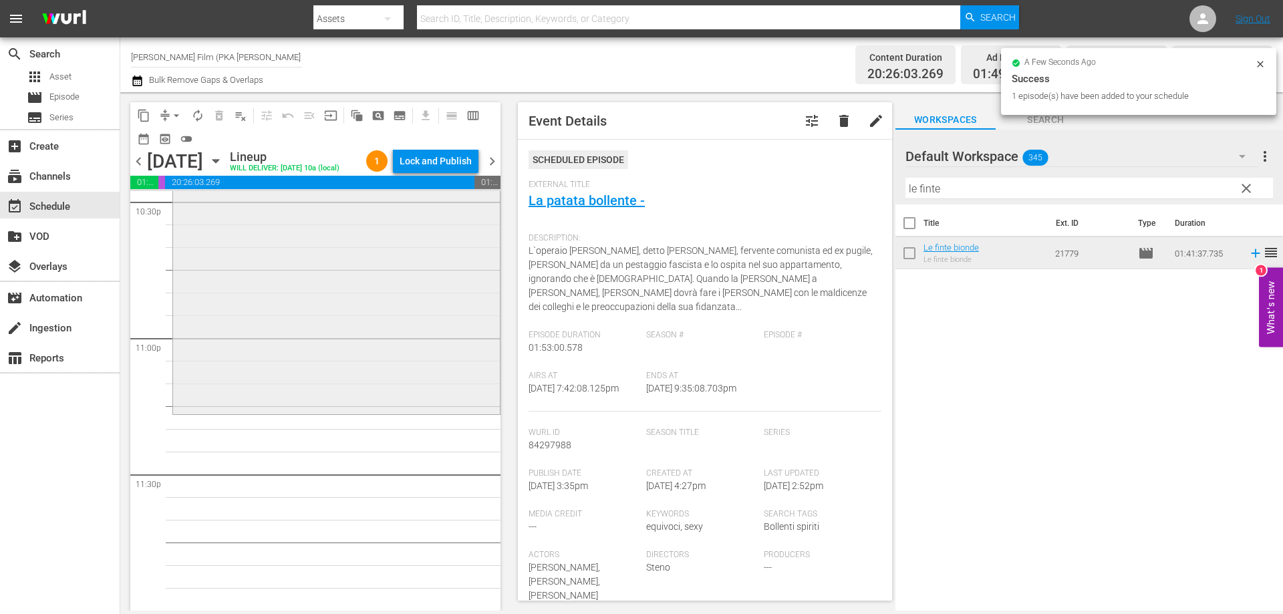
click at [378, 400] on div "Le finte bionde reorder" at bounding box center [336, 182] width 327 height 458
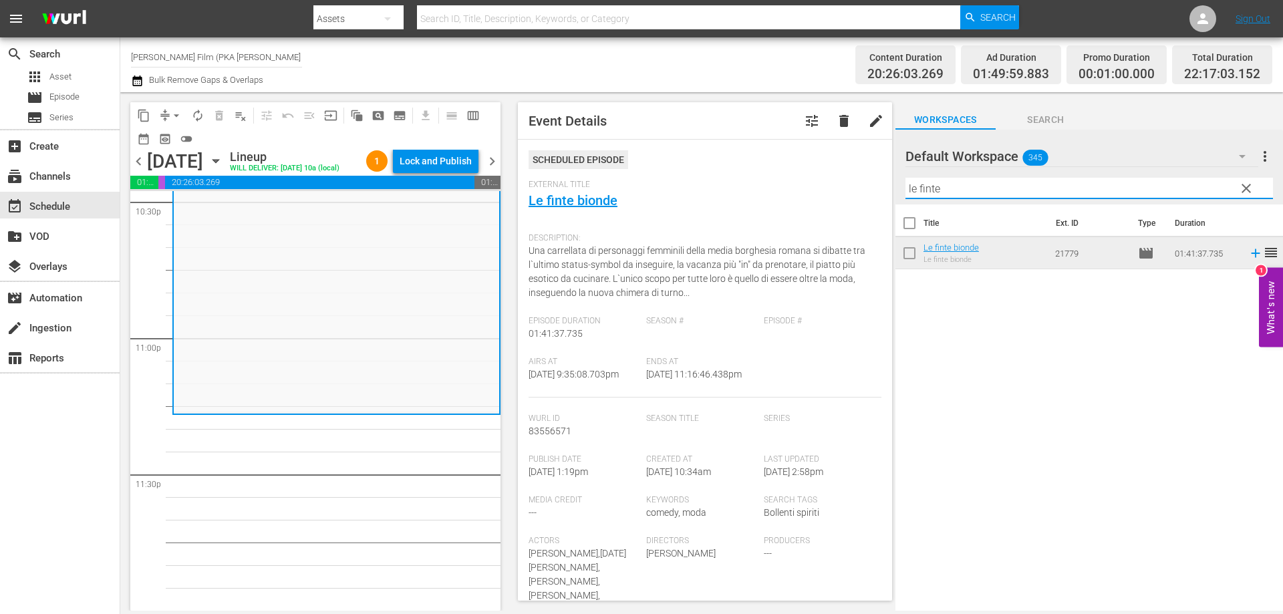
drag, startPoint x: 950, startPoint y: 185, endPoint x: 895, endPoint y: 176, distance: 55.5
click at [896, 176] on div "Default Workspace 345 Default more_vert clear Filter by Title le finte" at bounding box center [1090, 167] width 388 height 75
type input "ODIO LE"
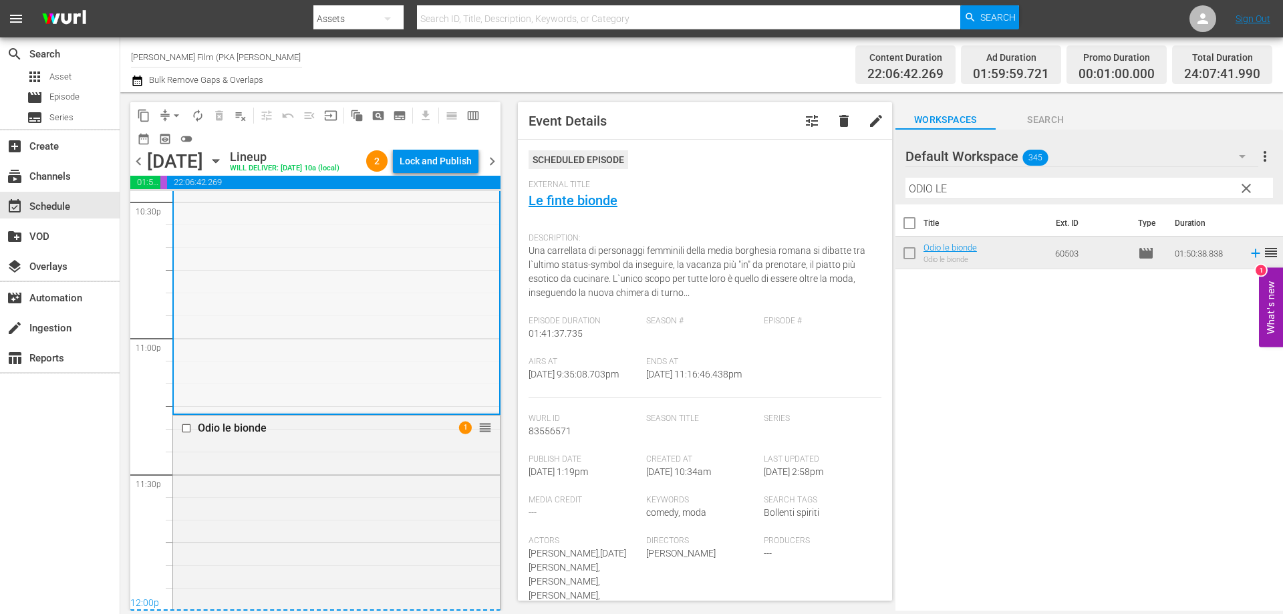
scroll to position [6431, 0]
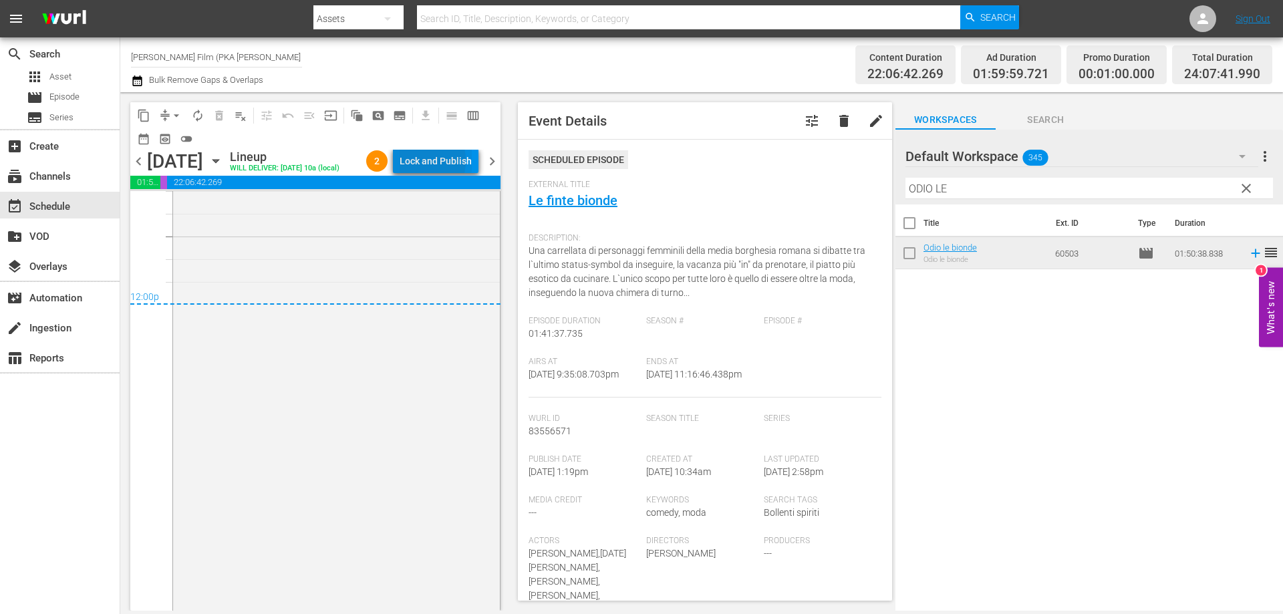
click at [415, 161] on div "Lock and Publish" at bounding box center [436, 161] width 72 height 24
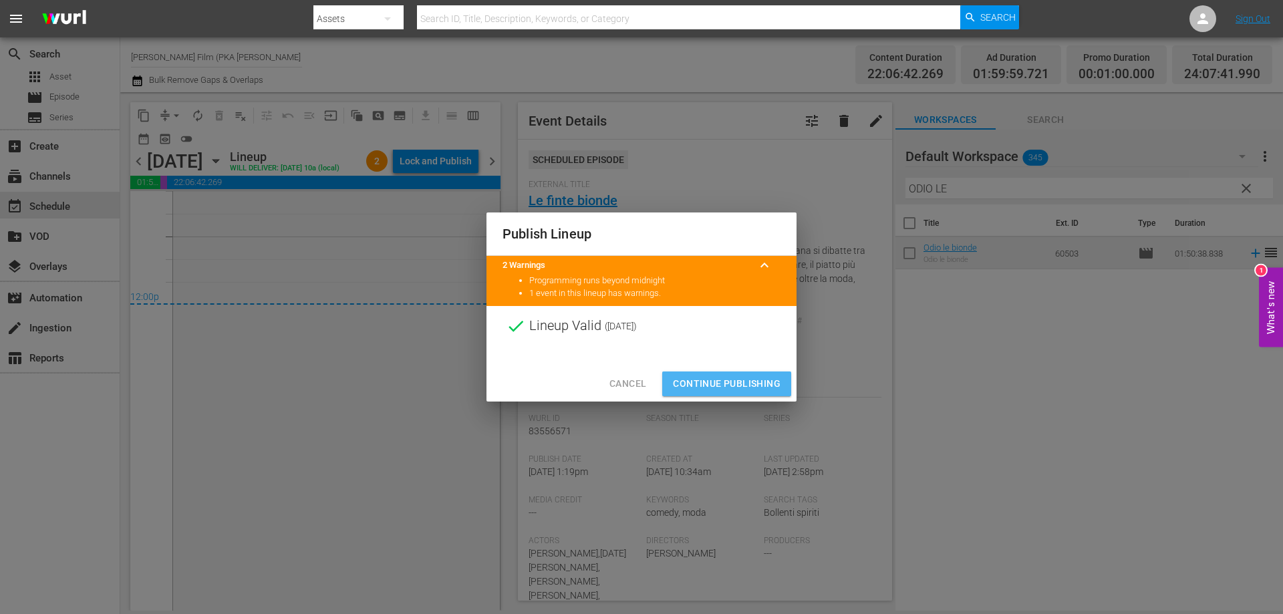
click at [682, 375] on button "Continue Publishing" at bounding box center [726, 384] width 129 height 25
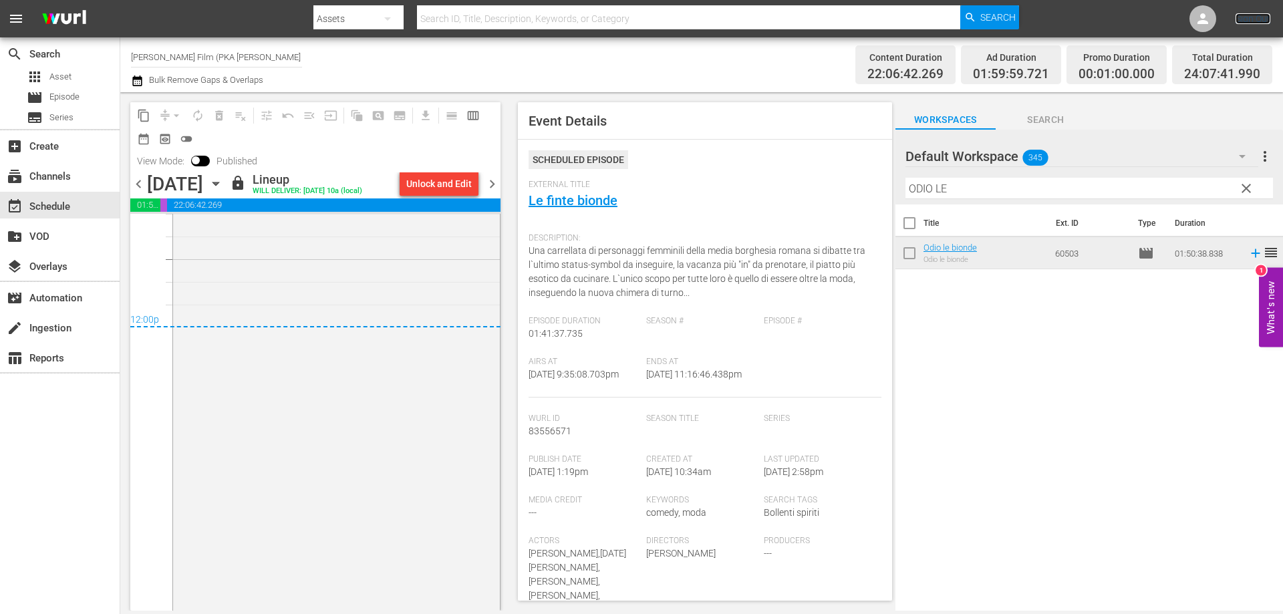
click at [1249, 22] on link "Sign Out" at bounding box center [1253, 18] width 35 height 11
